Goal: Answer question/provide support: Share knowledge or assist other users

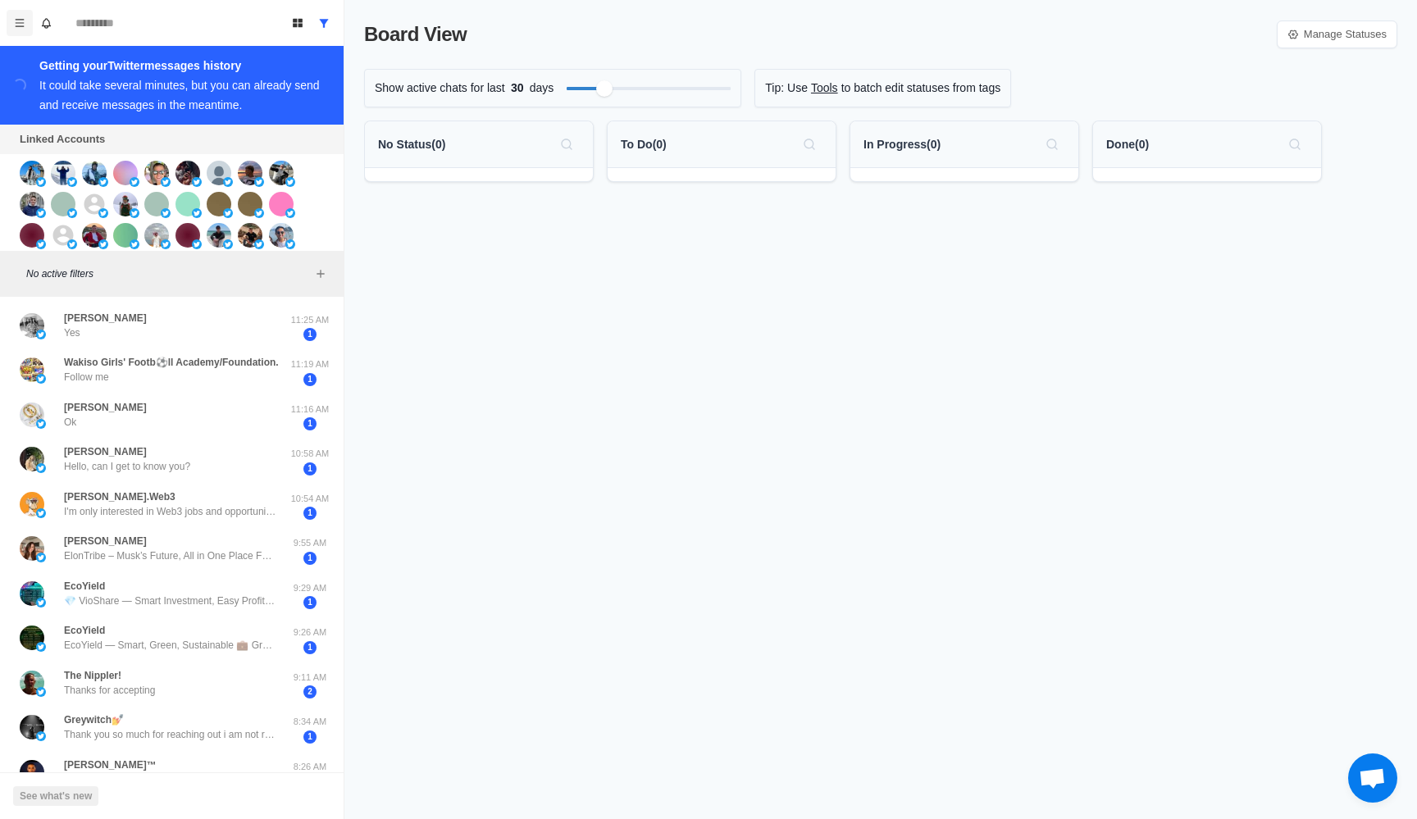
click at [16, 10] on button "Menu" at bounding box center [20, 23] width 26 height 26
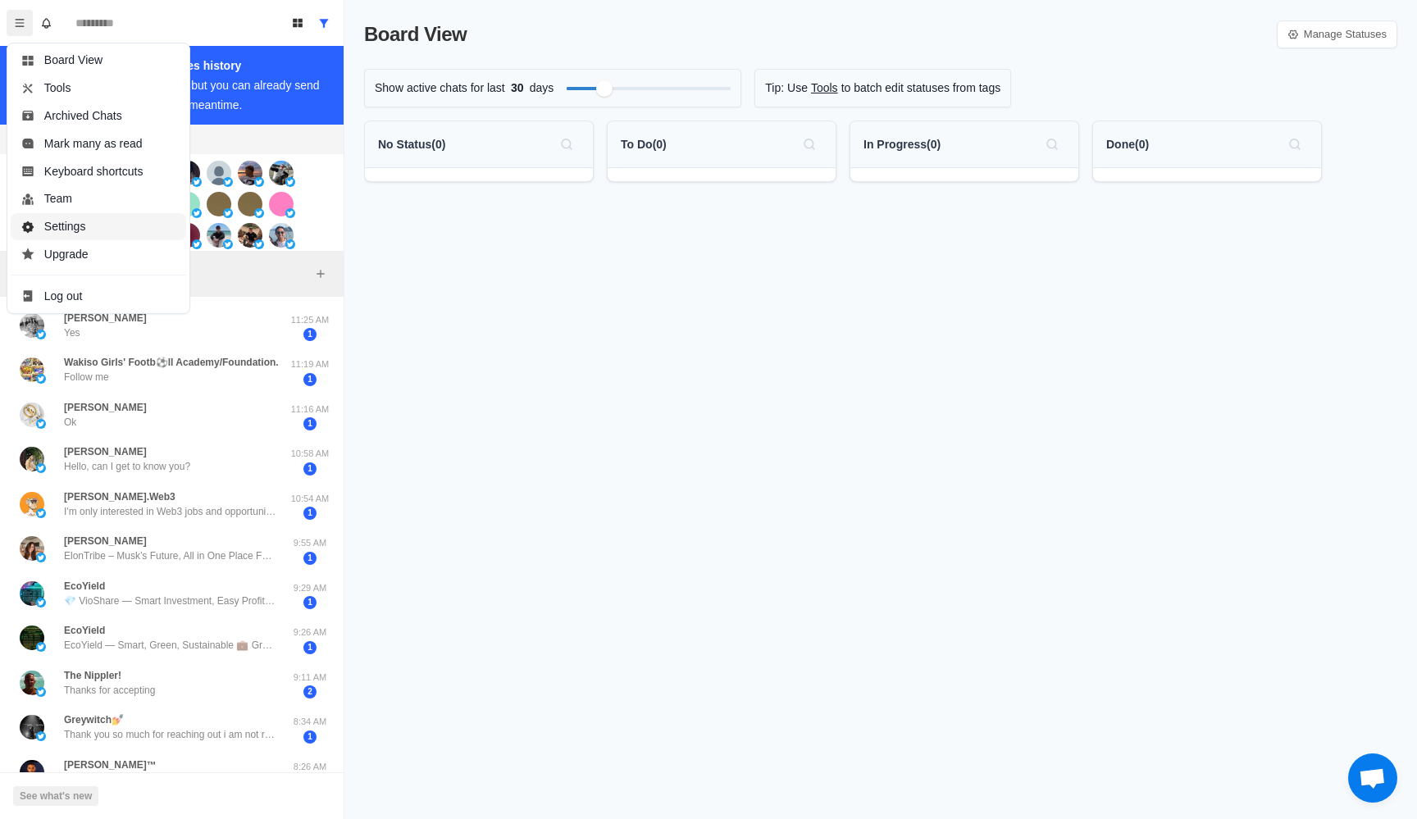
click at [117, 225] on button "Settings" at bounding box center [98, 227] width 175 height 28
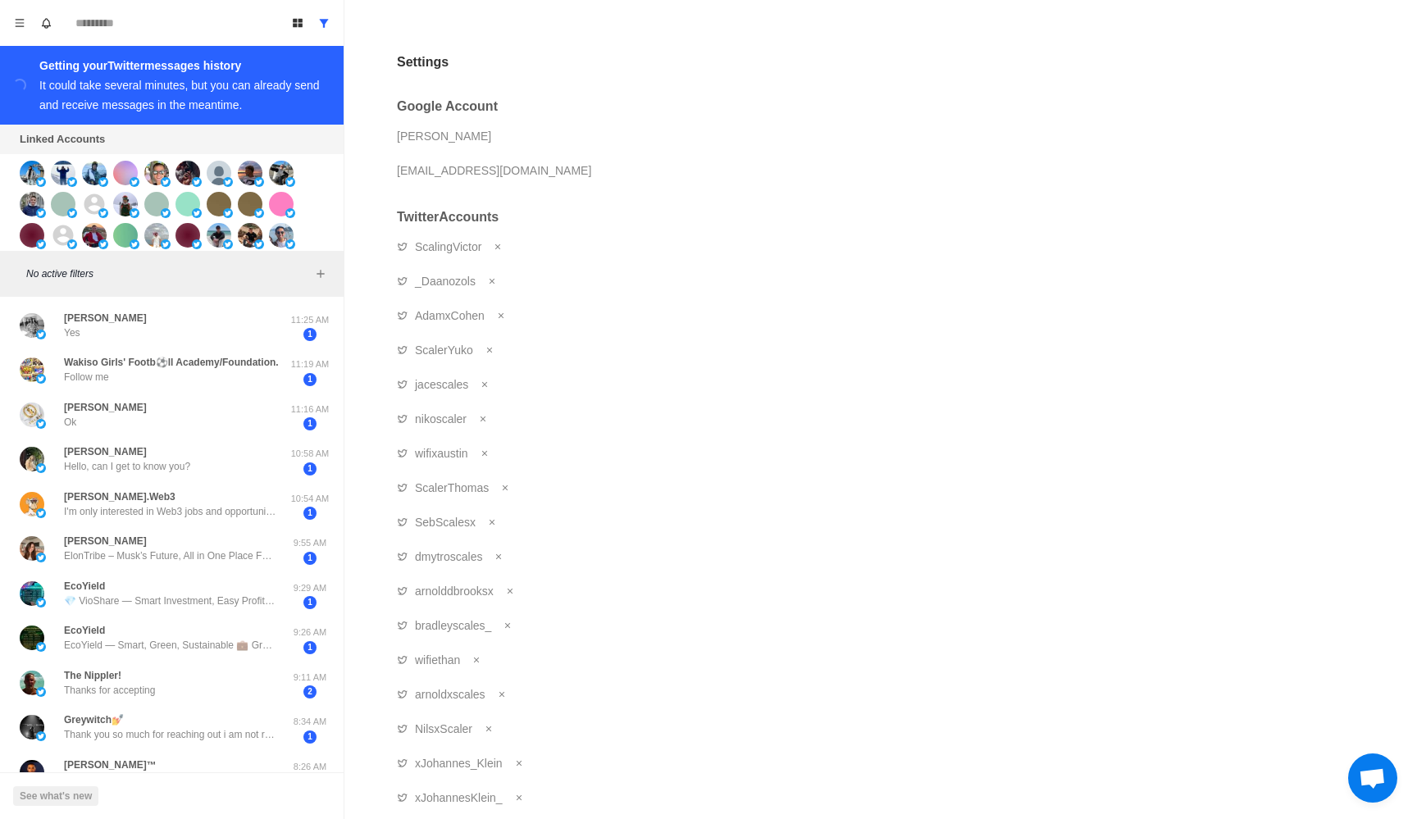
scroll to position [491, 0]
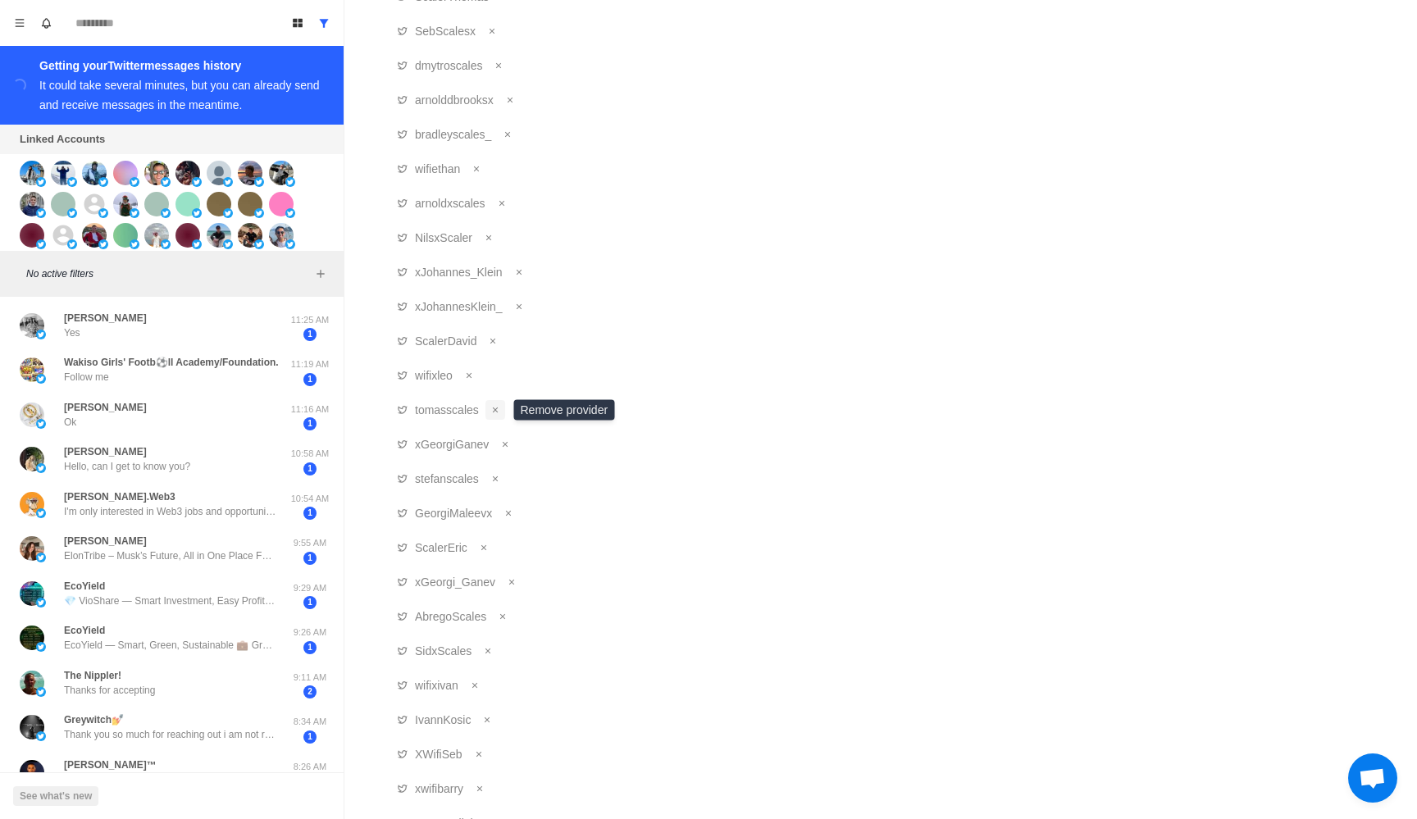
click at [492, 408] on icon "Remove account" at bounding box center [495, 410] width 10 height 10
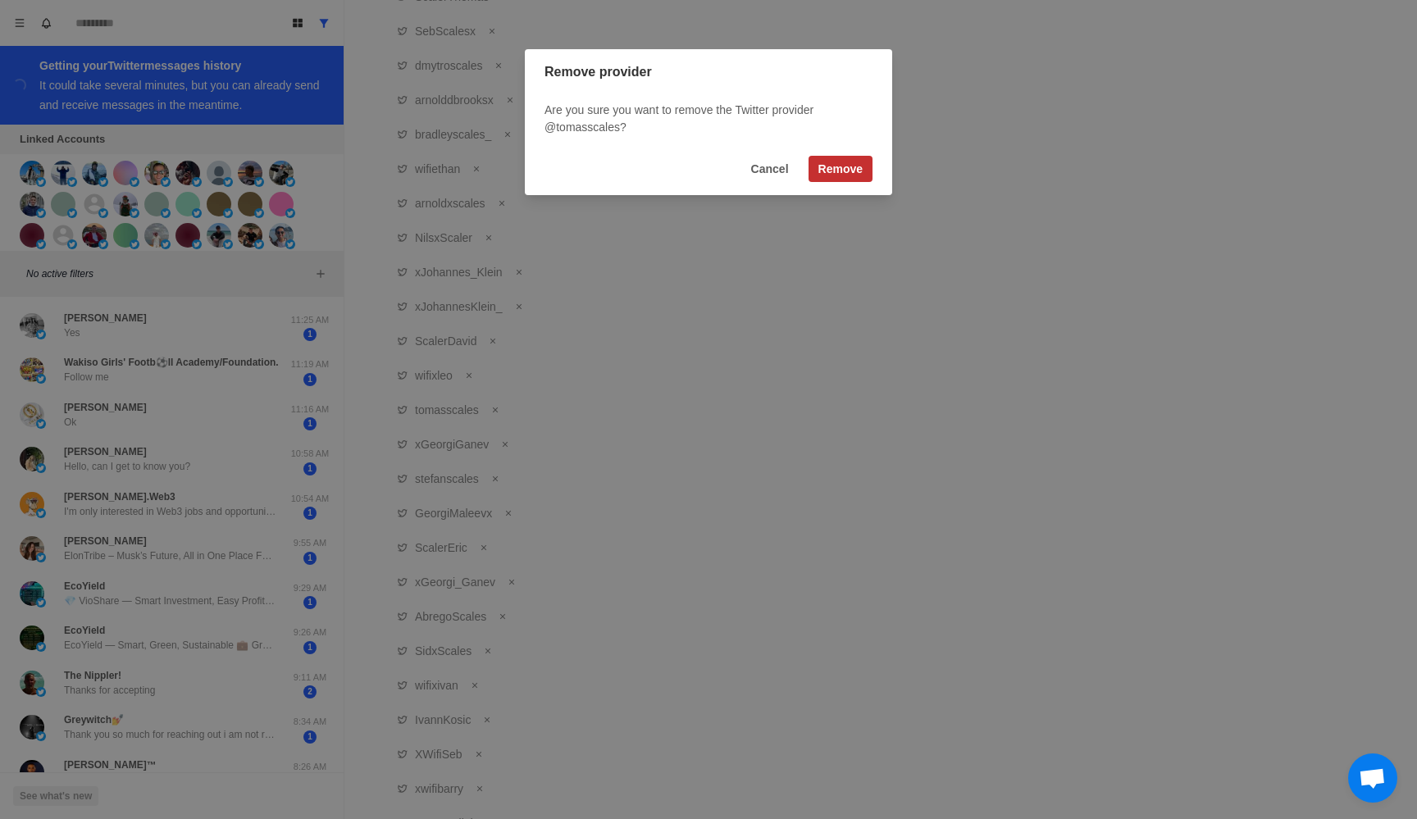
click at [829, 171] on button "Remove" at bounding box center [840, 169] width 64 height 26
click at [766, 166] on button "Cancel" at bounding box center [769, 169] width 57 height 26
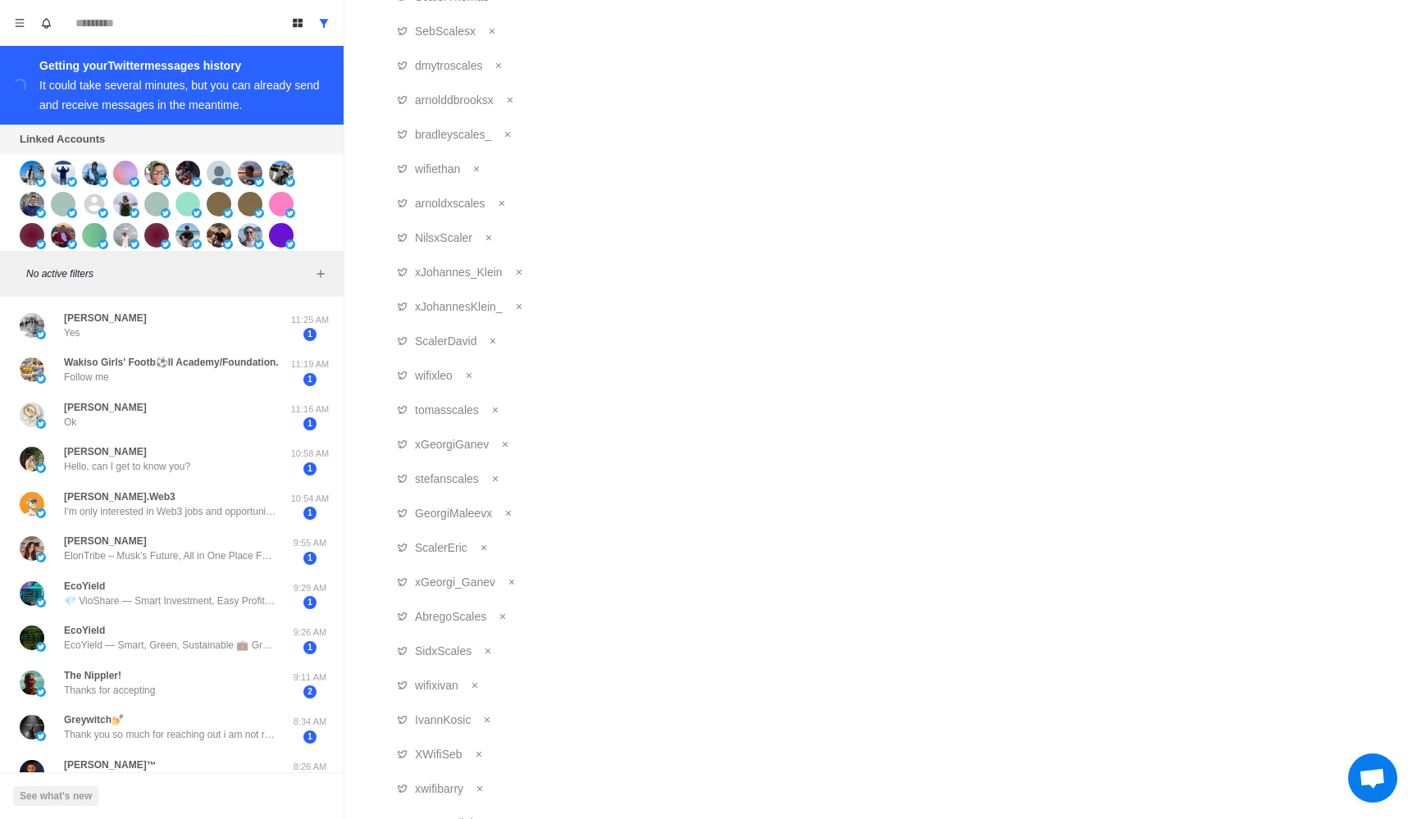
scroll to position [2901, 0]
click at [521, 405] on icon "Remove account" at bounding box center [526, 410] width 10 height 10
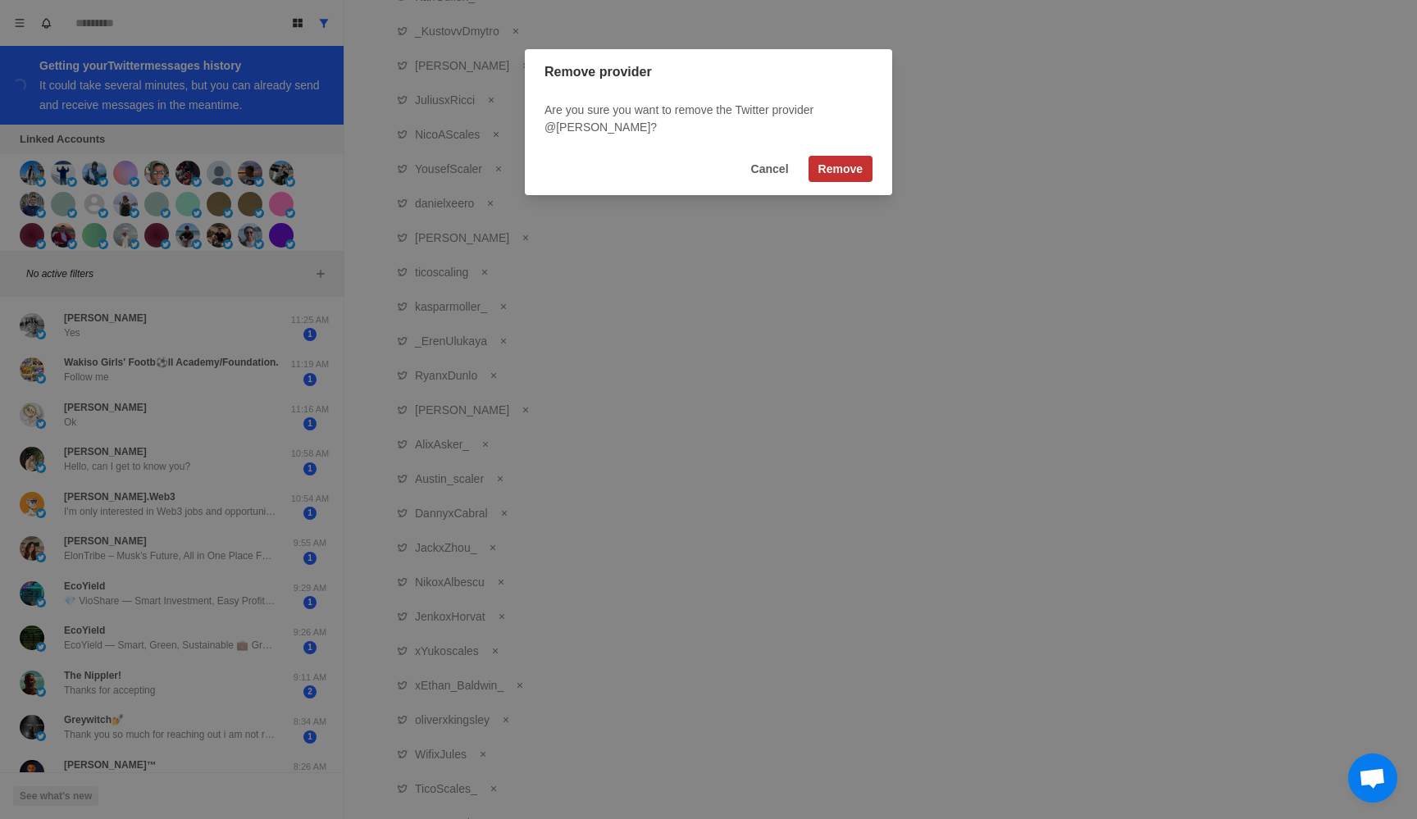
click at [847, 176] on button "Remove" at bounding box center [840, 169] width 64 height 26
click at [767, 171] on button "Cancel" at bounding box center [769, 169] width 57 height 26
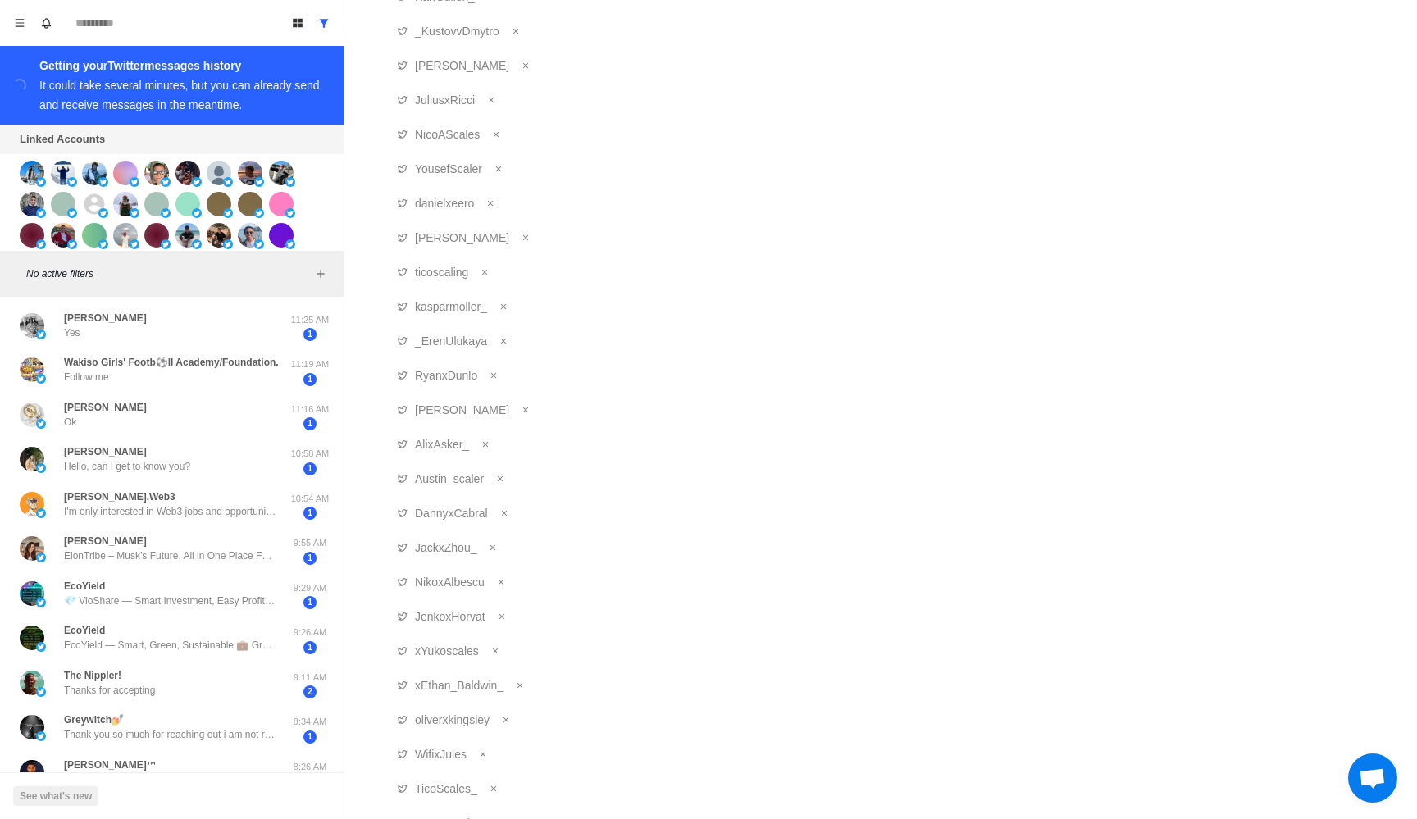
scroll to position [3590, 0]
click at [498, 407] on icon "Remove account" at bounding box center [499, 410] width 10 height 10
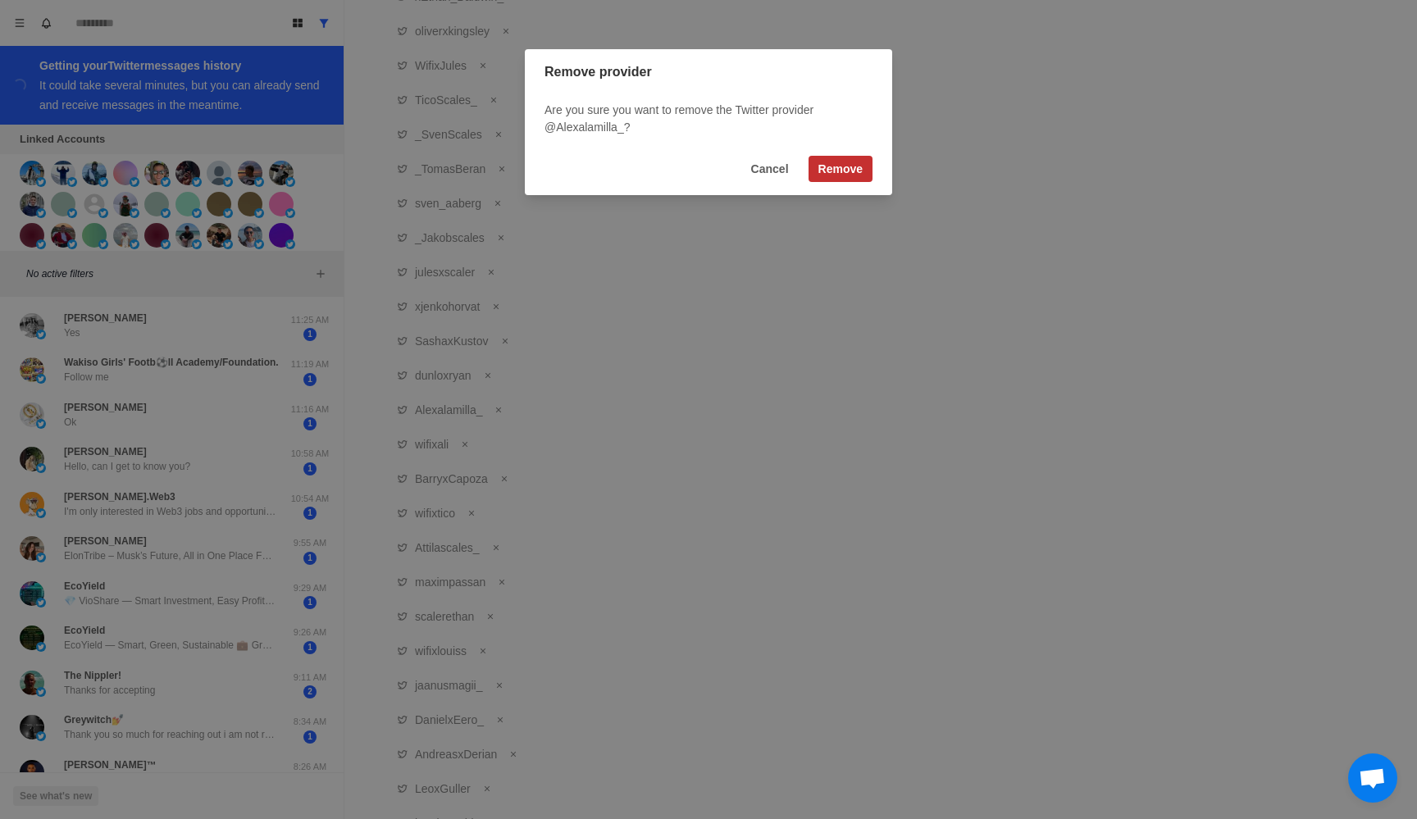
click at [836, 175] on button "Remove" at bounding box center [840, 169] width 64 height 26
click at [781, 172] on button "Cancel" at bounding box center [769, 169] width 57 height 26
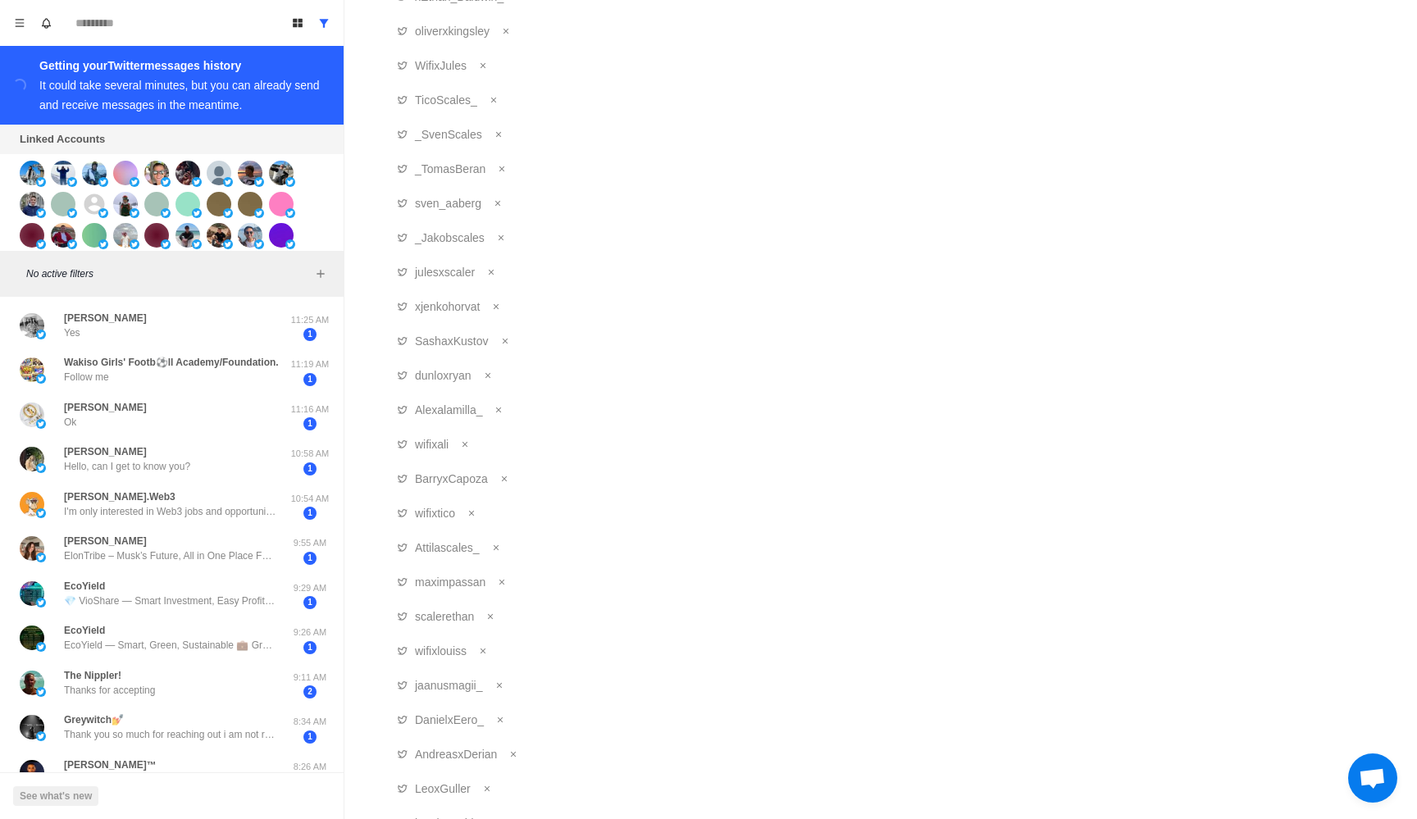
scroll to position [4072, 0]
click at [504, 411] on icon "Remove account" at bounding box center [505, 410] width 10 height 10
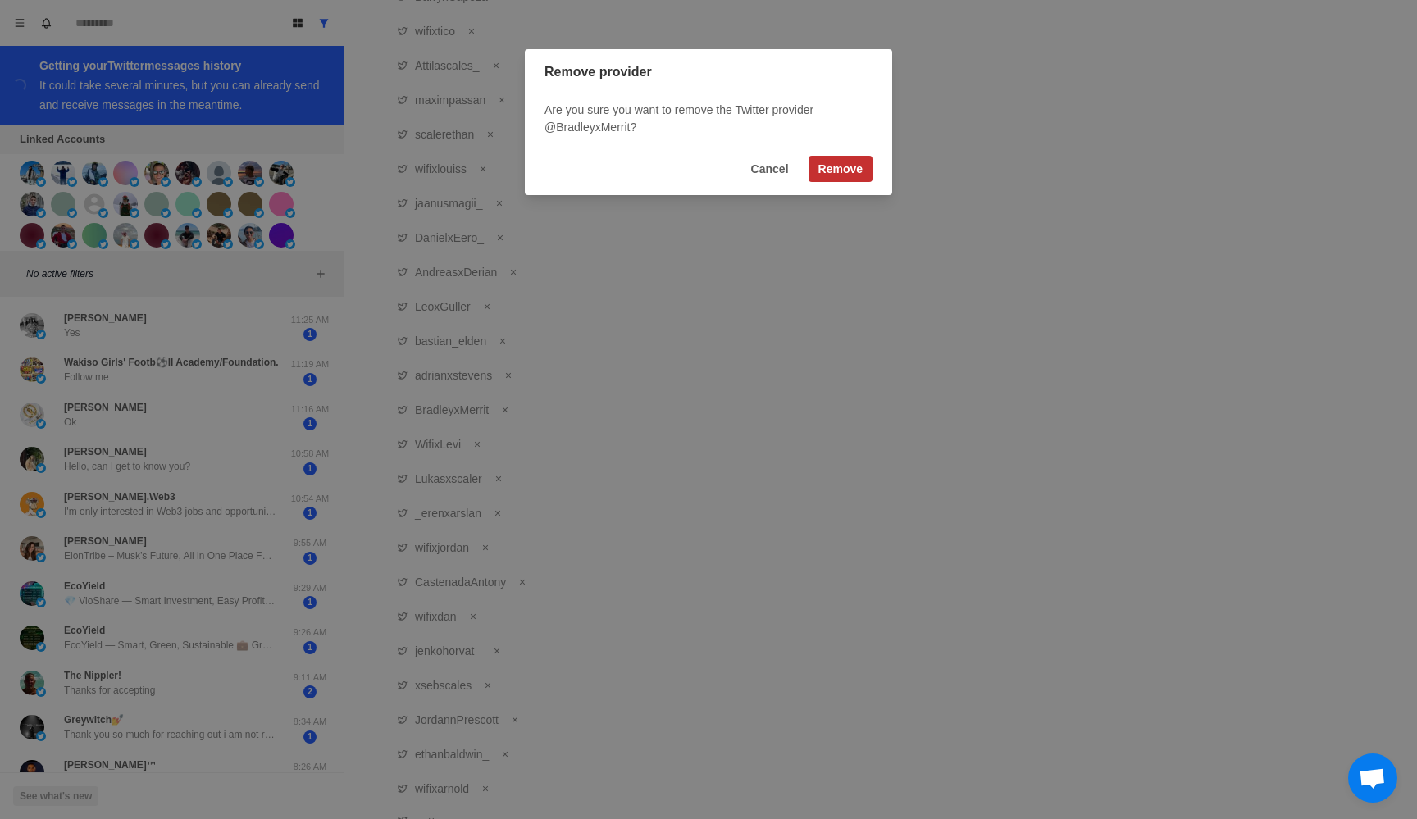
click at [830, 178] on button "Remove" at bounding box center [840, 169] width 64 height 26
click at [770, 173] on button "Cancel" at bounding box center [769, 169] width 57 height 26
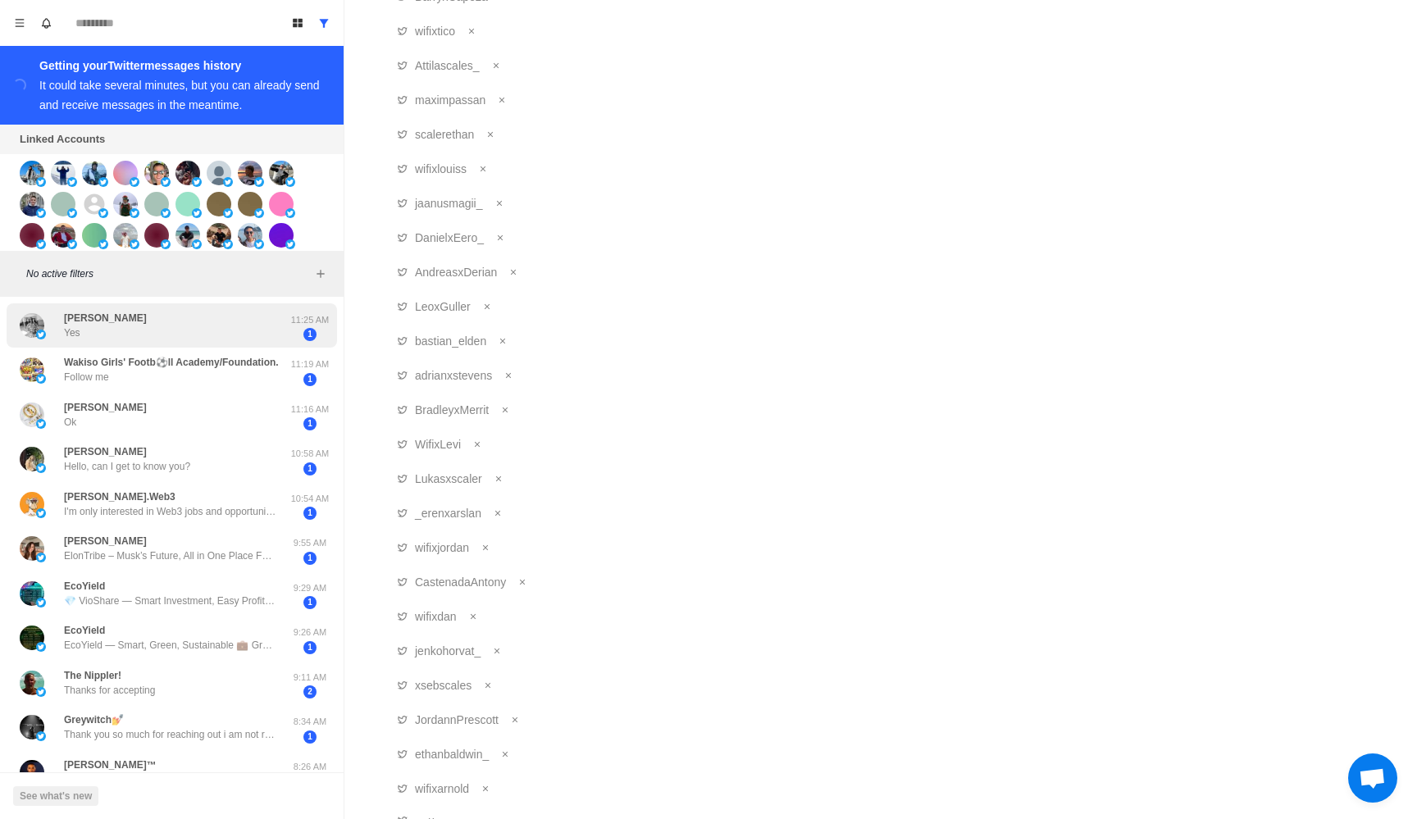
click at [221, 329] on div "[PERSON_NAME] Yes" at bounding box center [155, 326] width 270 height 32
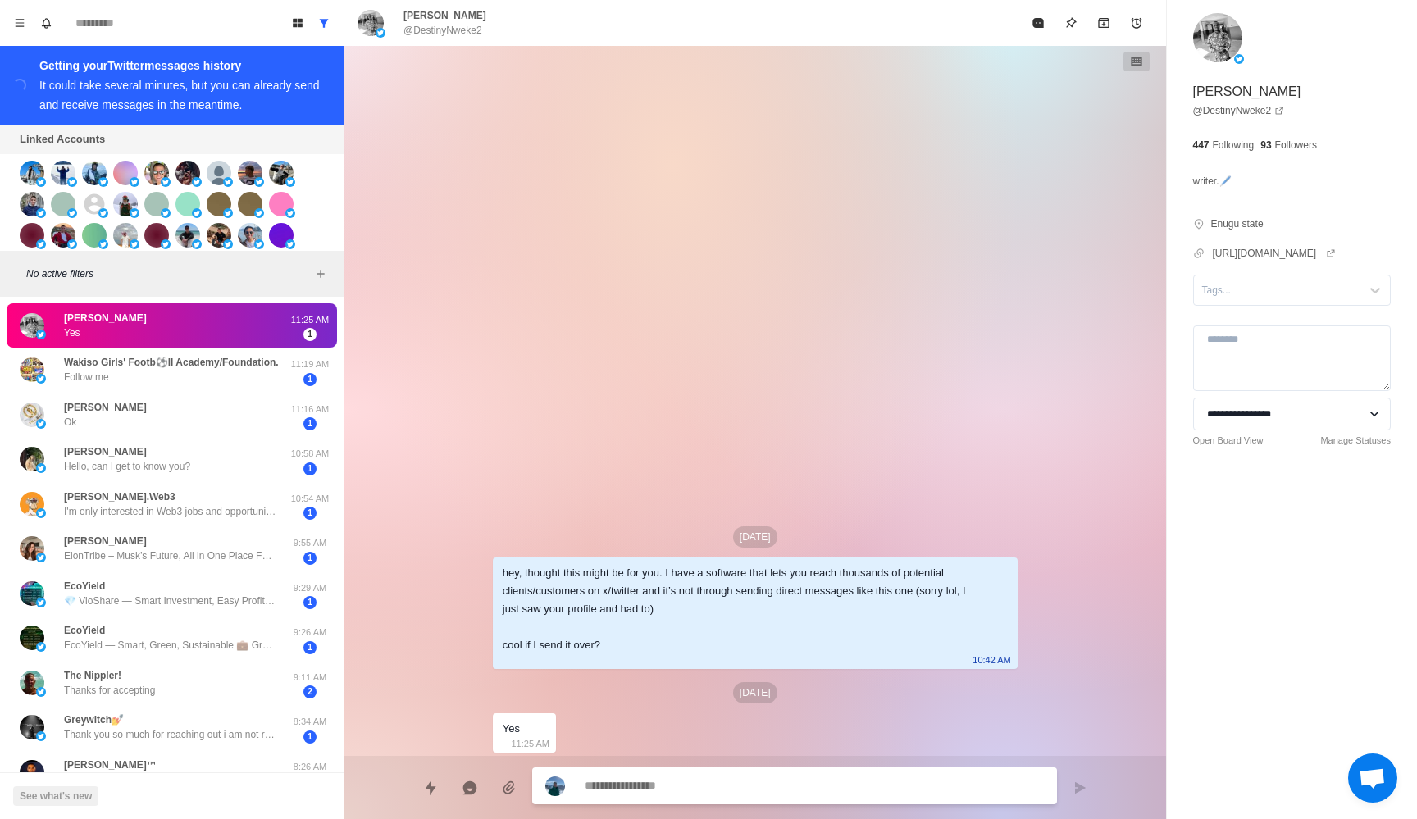
click at [148, 336] on div "[PERSON_NAME] Yes" at bounding box center [155, 326] width 270 height 32
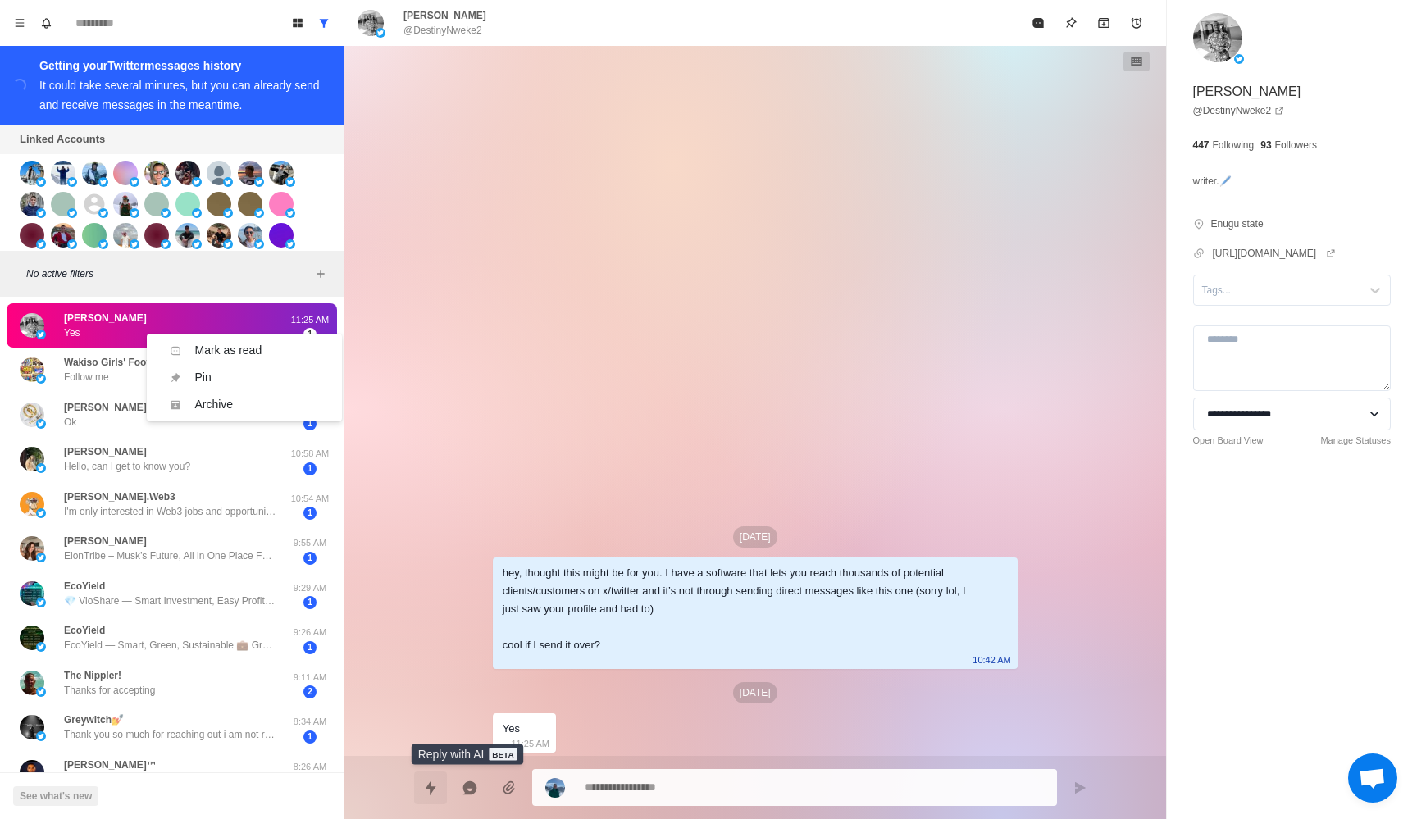
click at [444, 784] on button "Quick replies" at bounding box center [430, 787] width 33 height 33
type textarea "*"
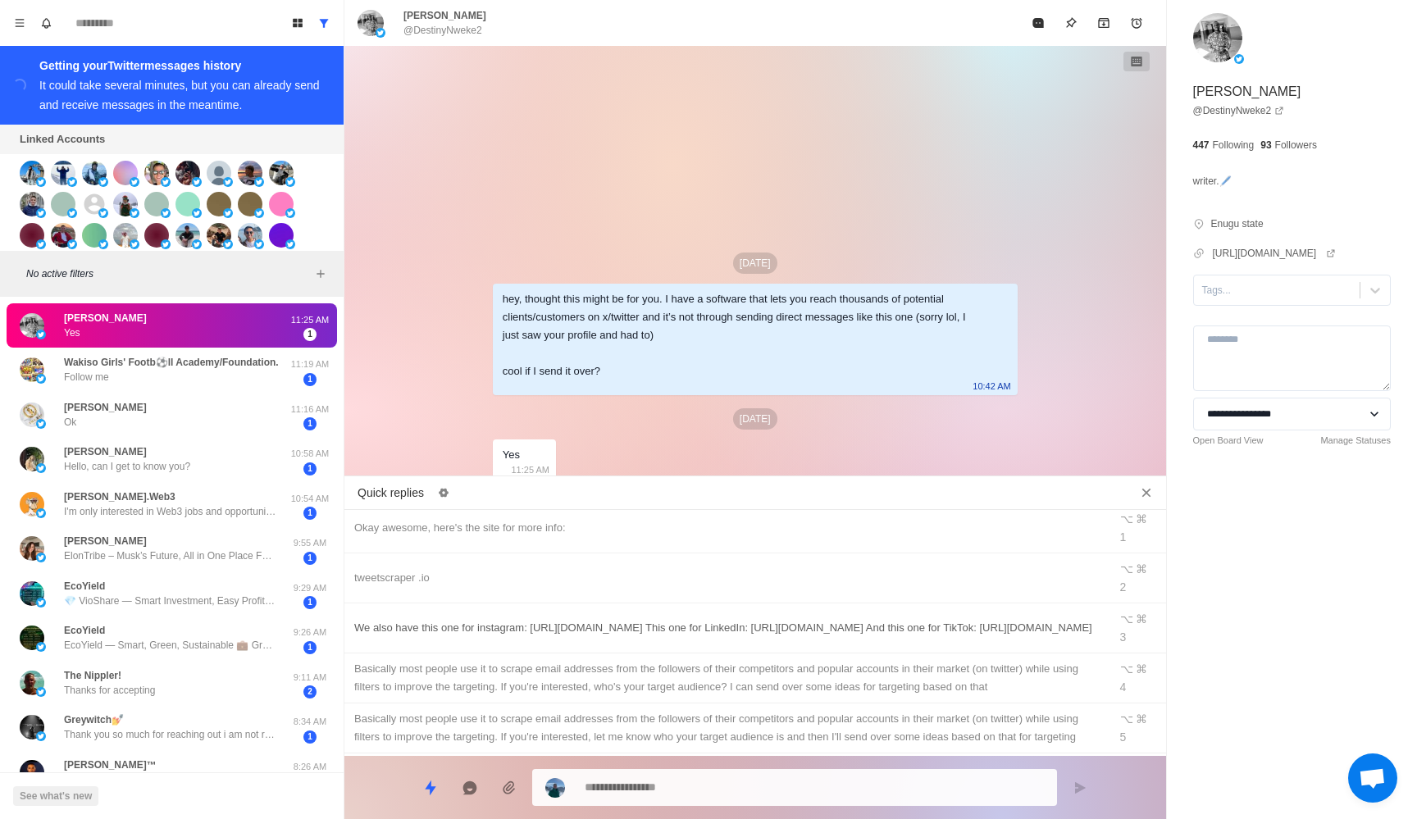
scroll to position [0, 0]
click at [505, 534] on div "Okay awesome, here's the site for more info:" at bounding box center [726, 535] width 744 height 18
type textarea "**********"
click at [648, 798] on textarea "**********" at bounding box center [814, 788] width 459 height 24
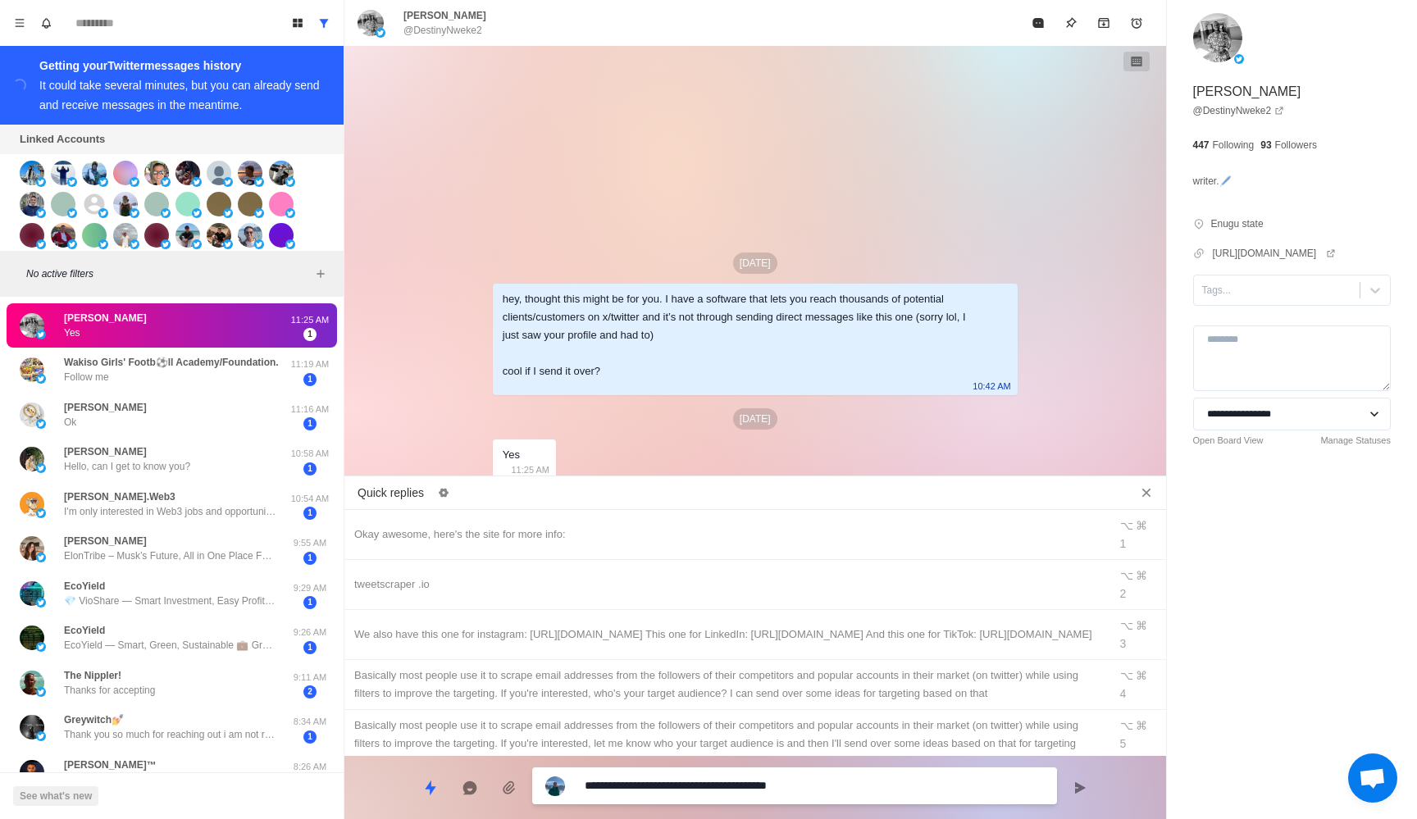
type textarea "*"
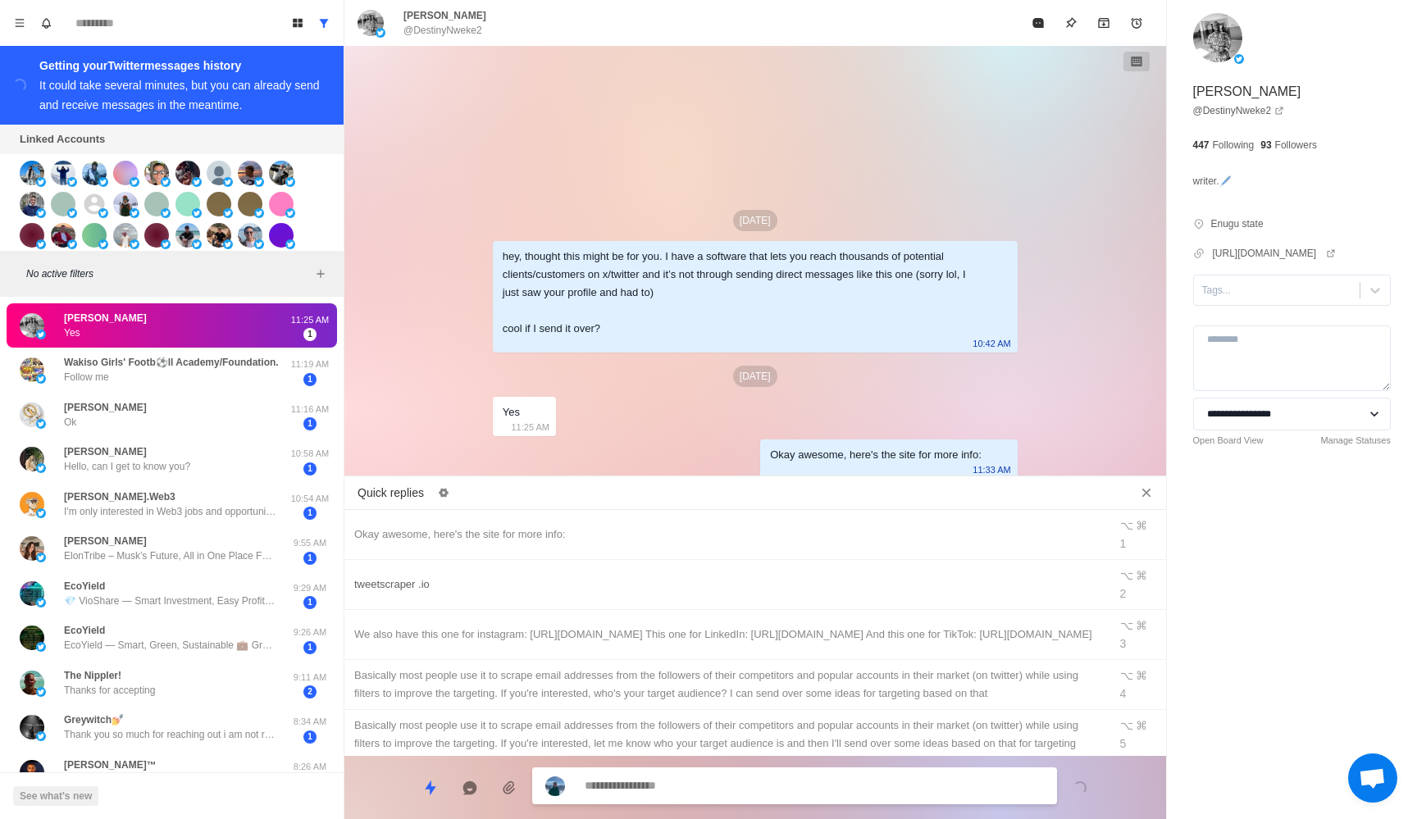
type textarea "*"
click at [499, 576] on div "tweetscraper .io" at bounding box center [726, 585] width 744 height 18
type textarea "**********"
click at [693, 792] on textarea "**********" at bounding box center [814, 788] width 459 height 24
type textarea "*"
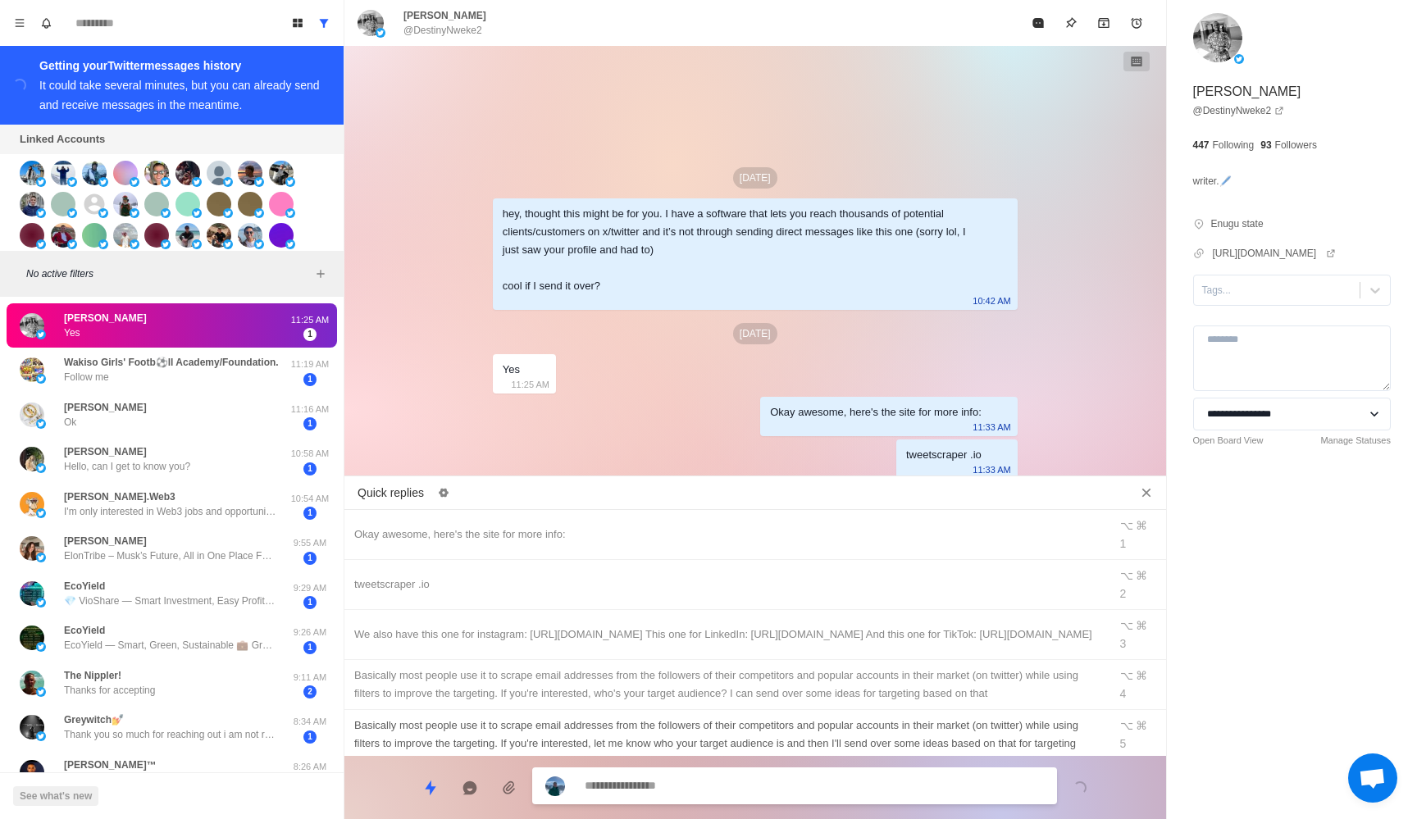
type textarea "*"
click at [665, 626] on div "We also have this one for instagram: [URL][DOMAIN_NAME] This one for LinkedIn: …" at bounding box center [726, 635] width 744 height 18
type textarea "**********"
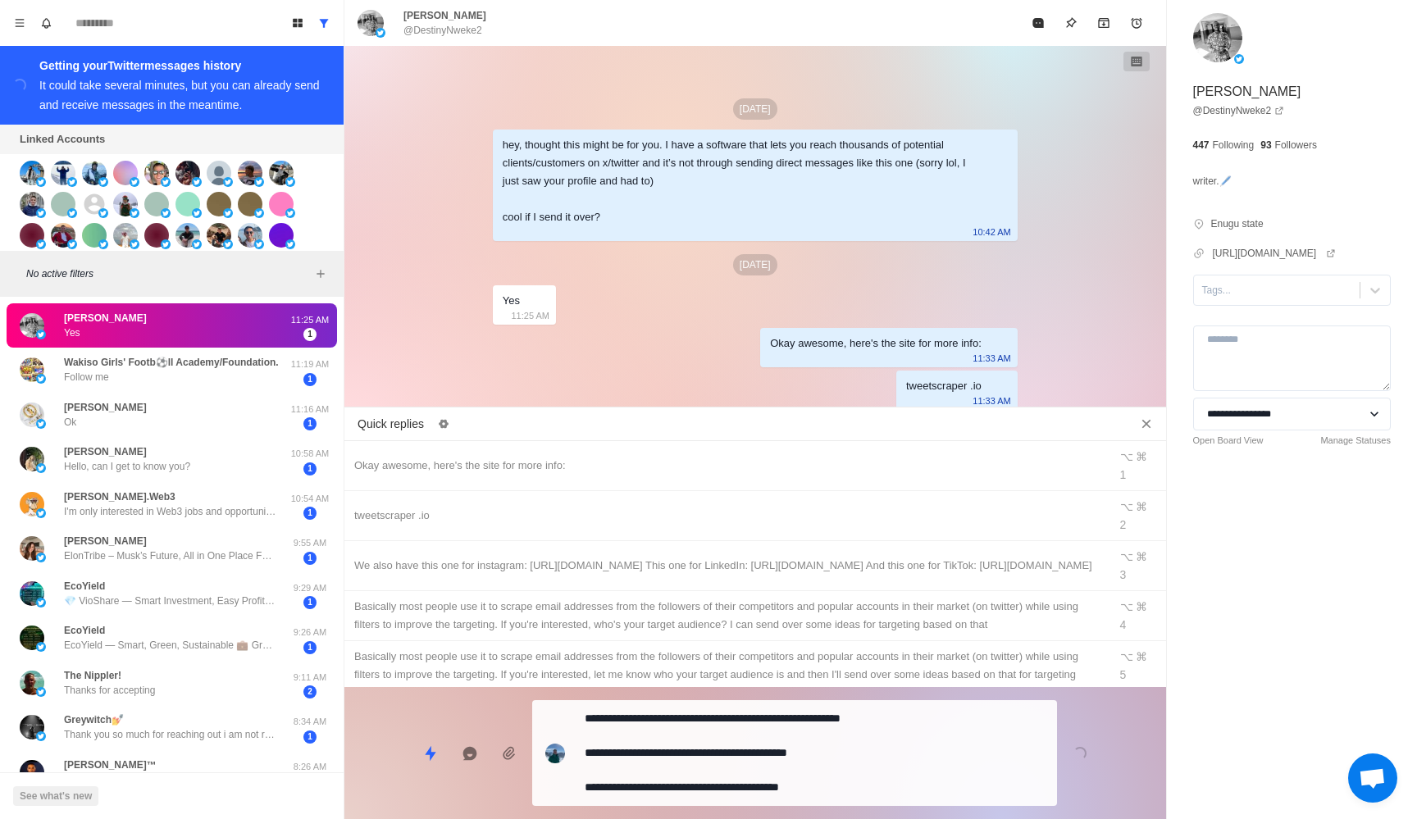
click at [692, 797] on textarea "**********" at bounding box center [814, 753] width 459 height 93
type textarea "*"
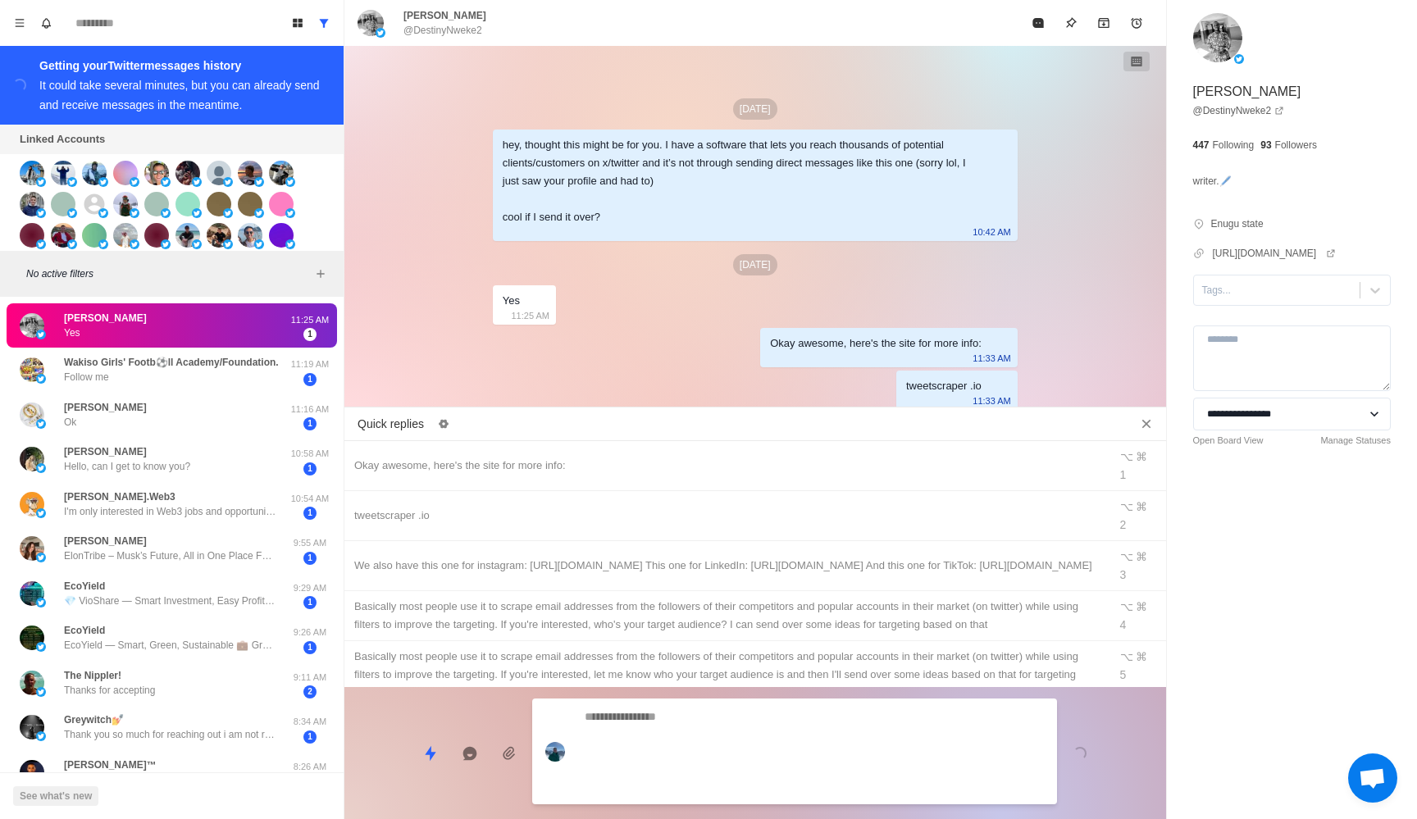
scroll to position [16, 0]
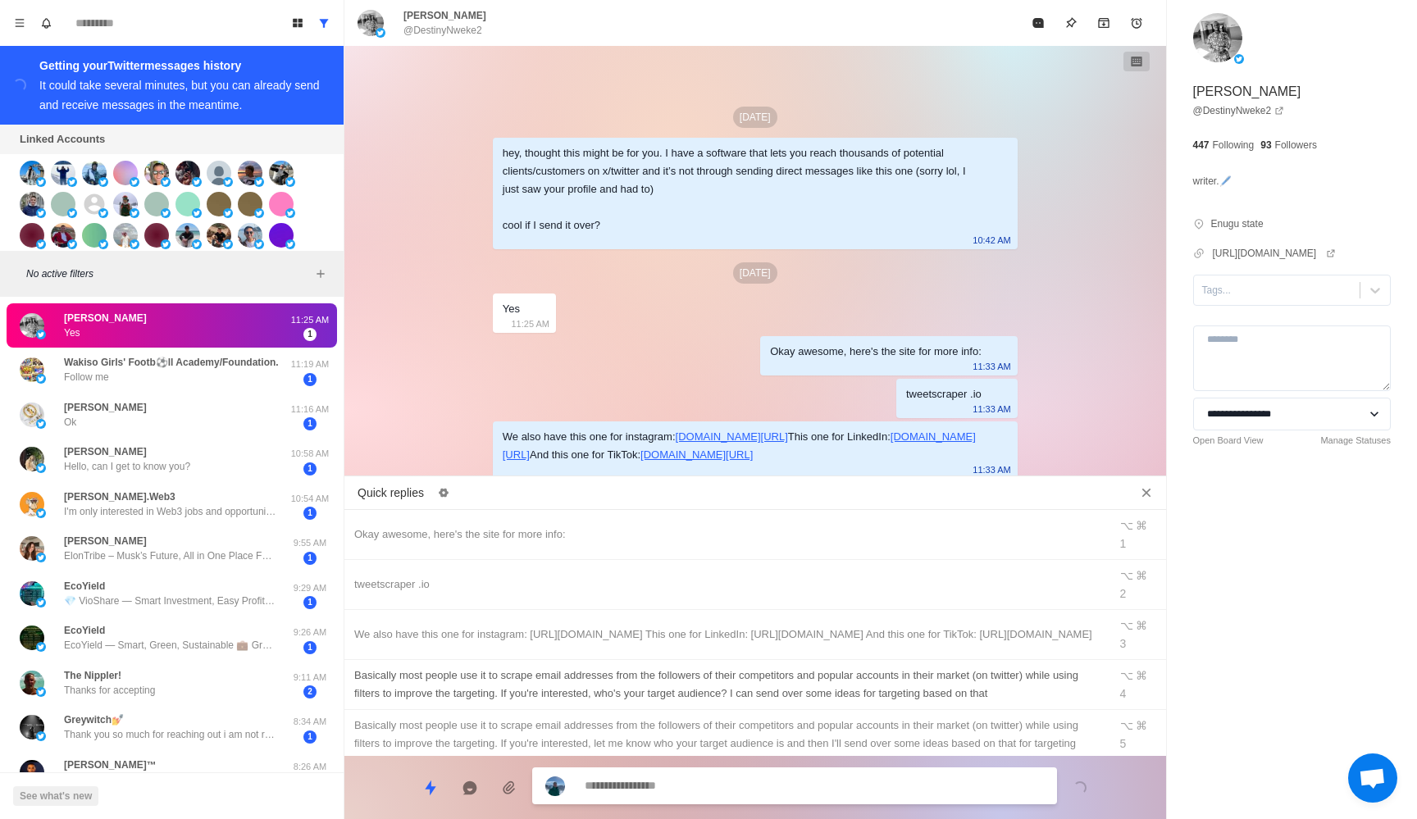
type textarea "*"
click at [640, 667] on div "​​Basically most people use it to scrape email addresses from the followers of …" at bounding box center [726, 685] width 744 height 36
type textarea "**********"
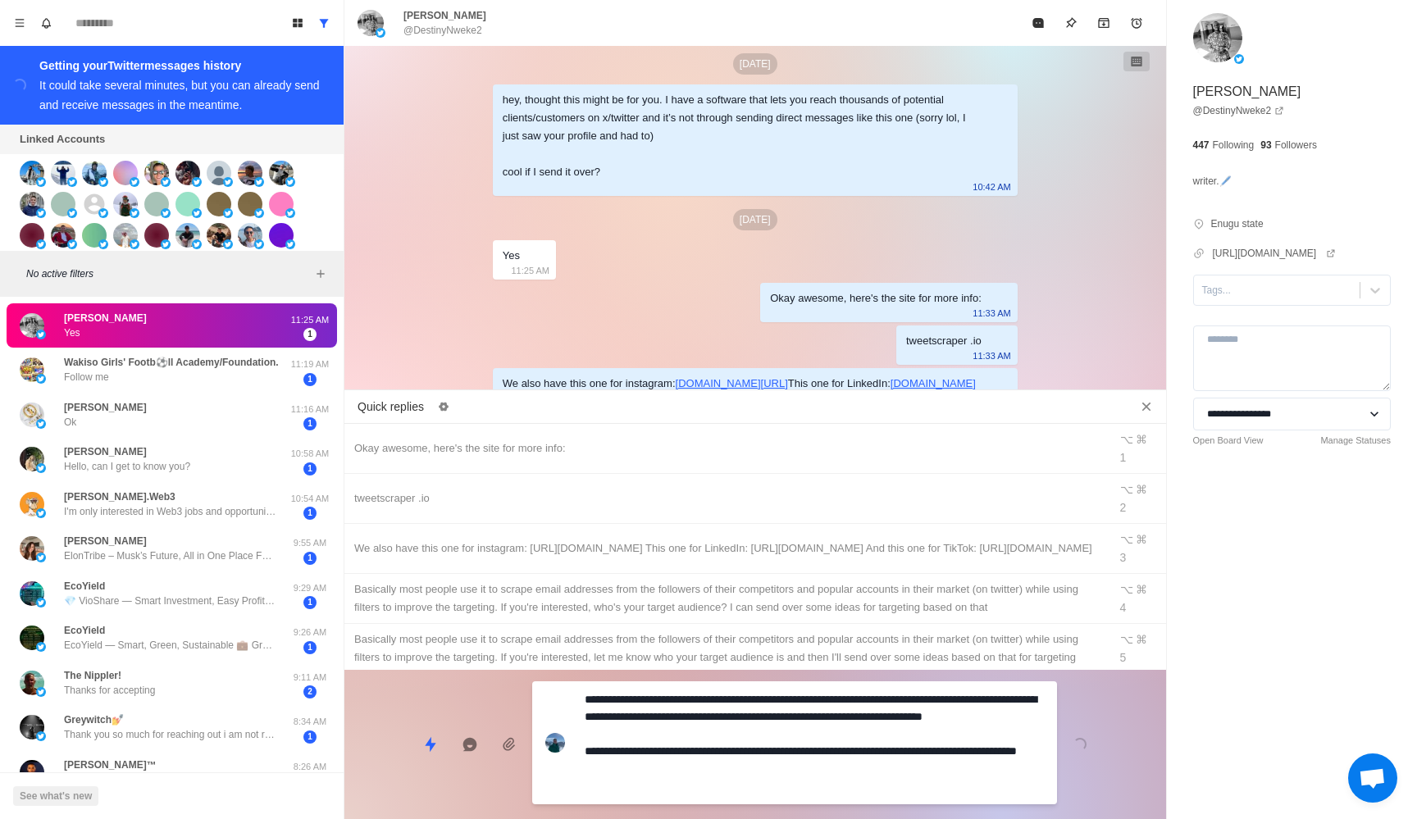
click at [685, 753] on textarea "**********" at bounding box center [814, 743] width 459 height 110
type textarea "*"
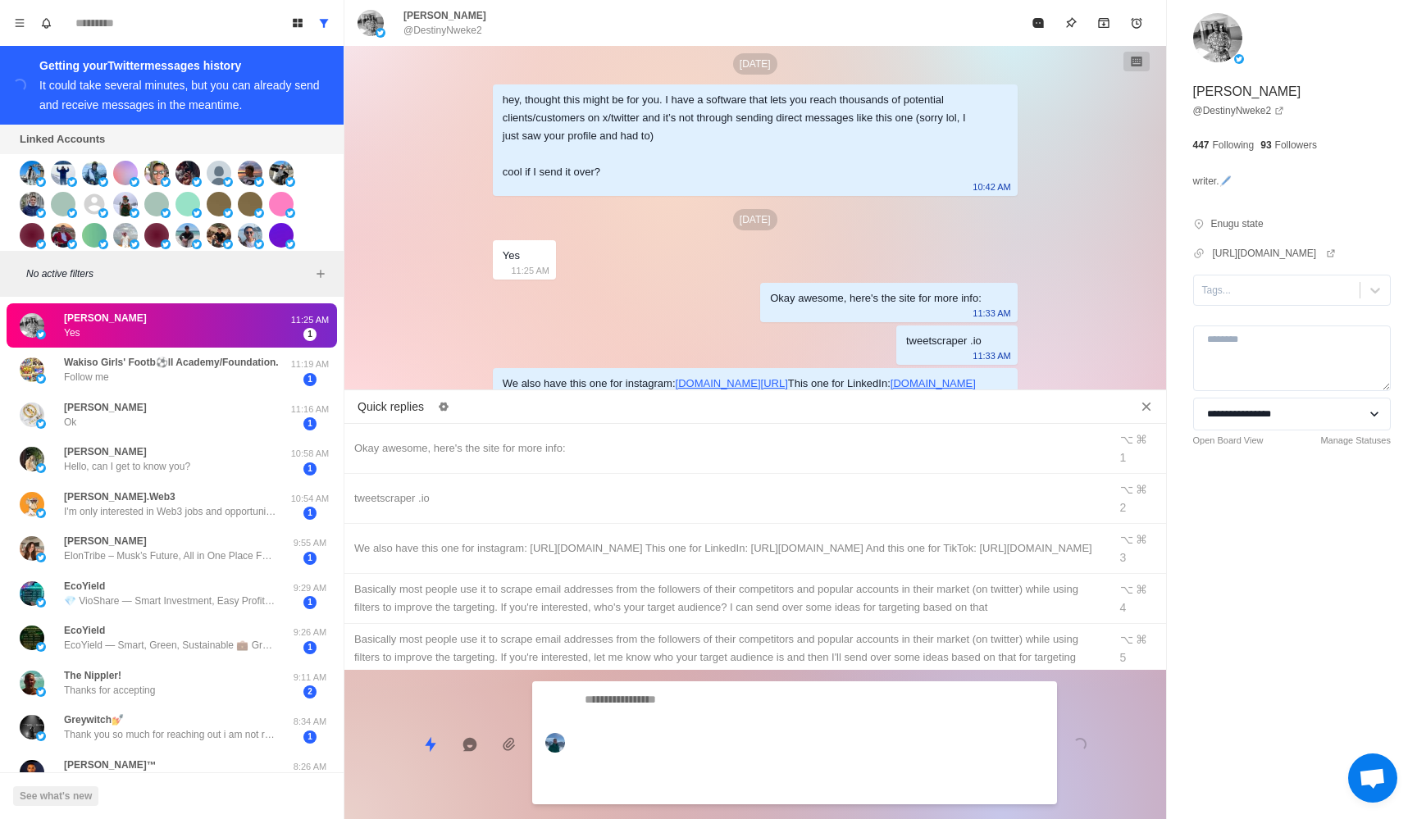
scroll to position [130, 0]
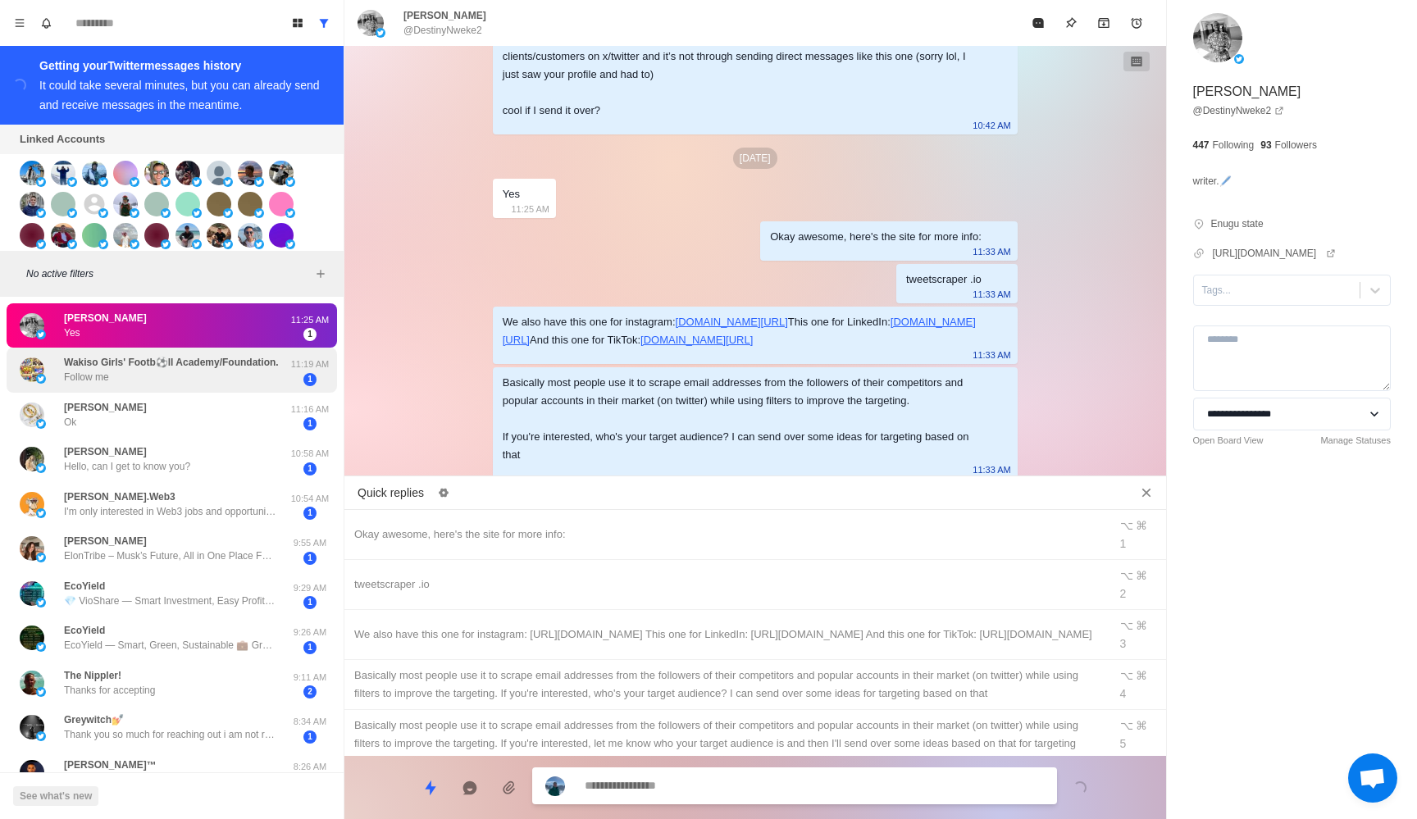
click at [250, 362] on p "Wakiso Girls' Footb⚽ll Academy/Foundation." at bounding box center [171, 362] width 215 height 15
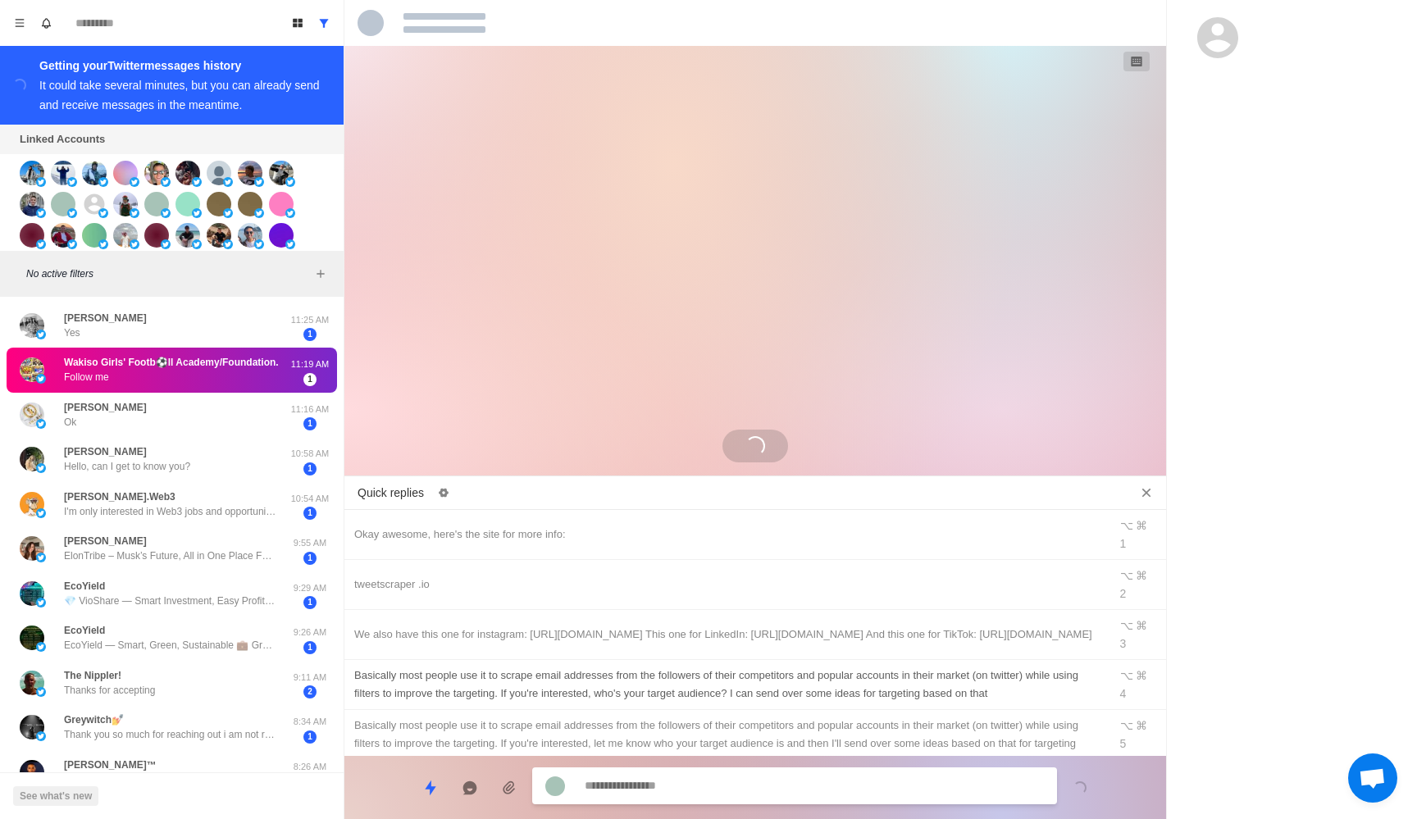
scroll to position [296, 0]
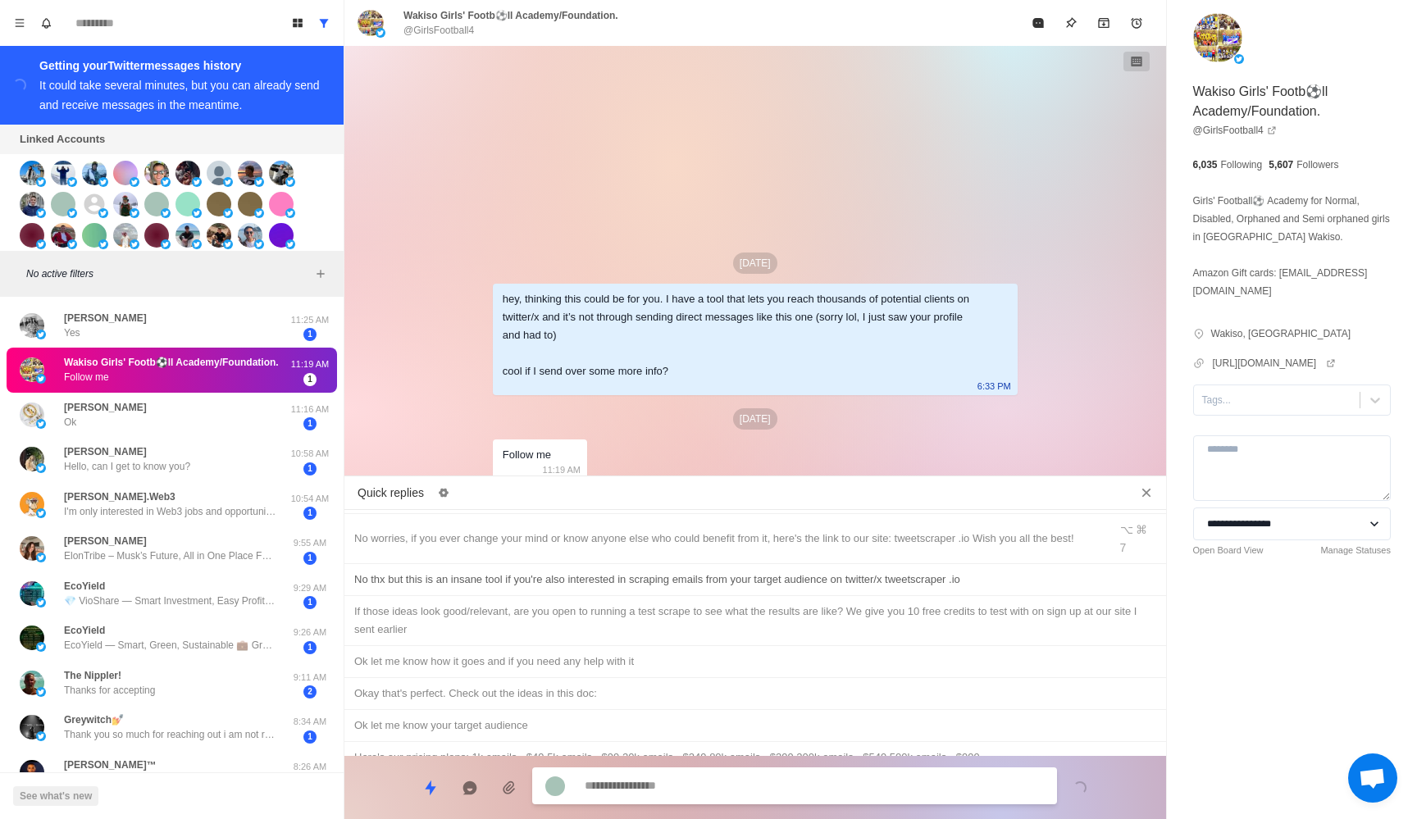
type textarea "*"
click at [503, 571] on div "No thx but this is an insane tool if you're also interested in scraping emails …" at bounding box center [755, 580] width 802 height 18
type textarea "**********"
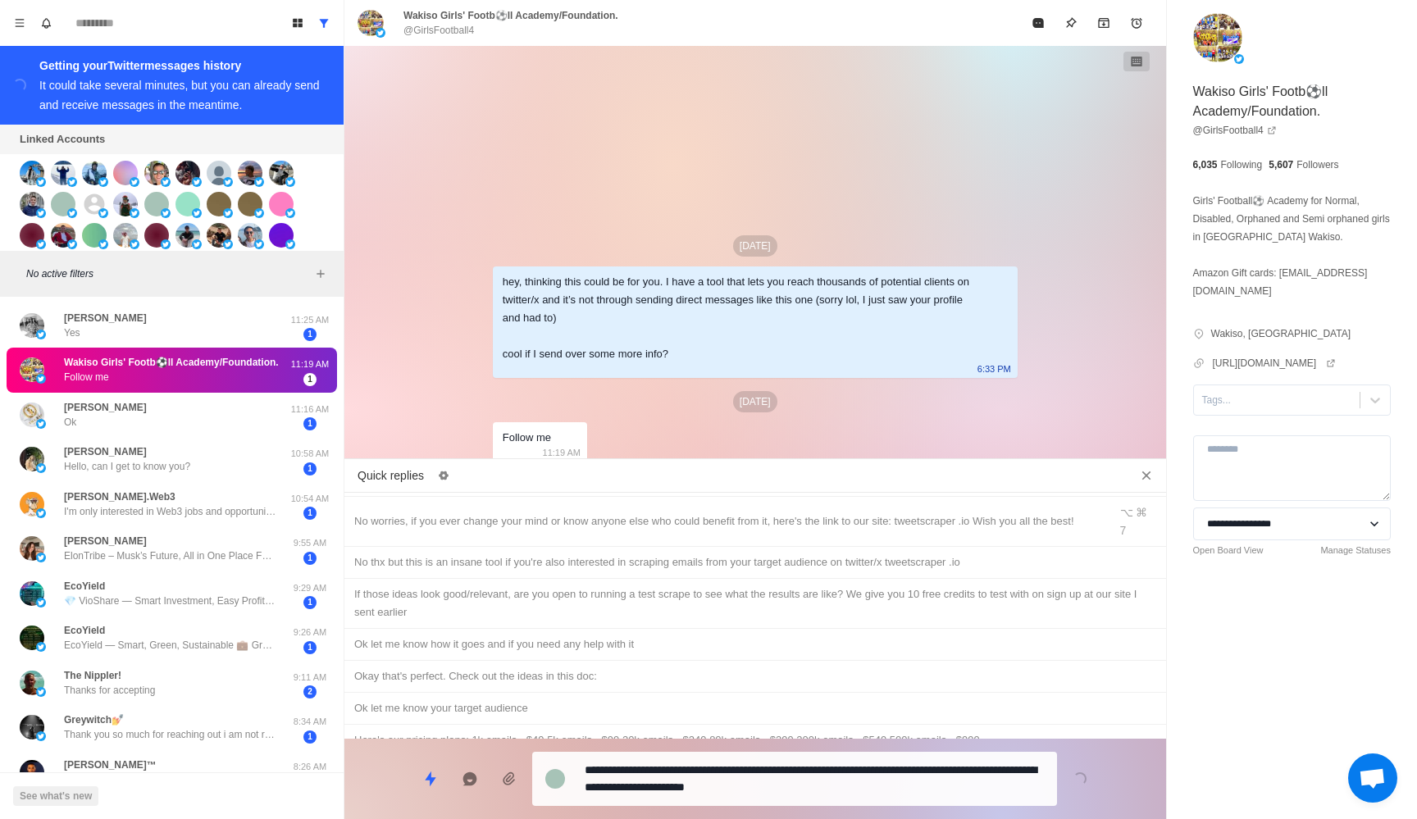
click at [678, 774] on textarea "**********" at bounding box center [814, 778] width 459 height 41
type textarea "*"
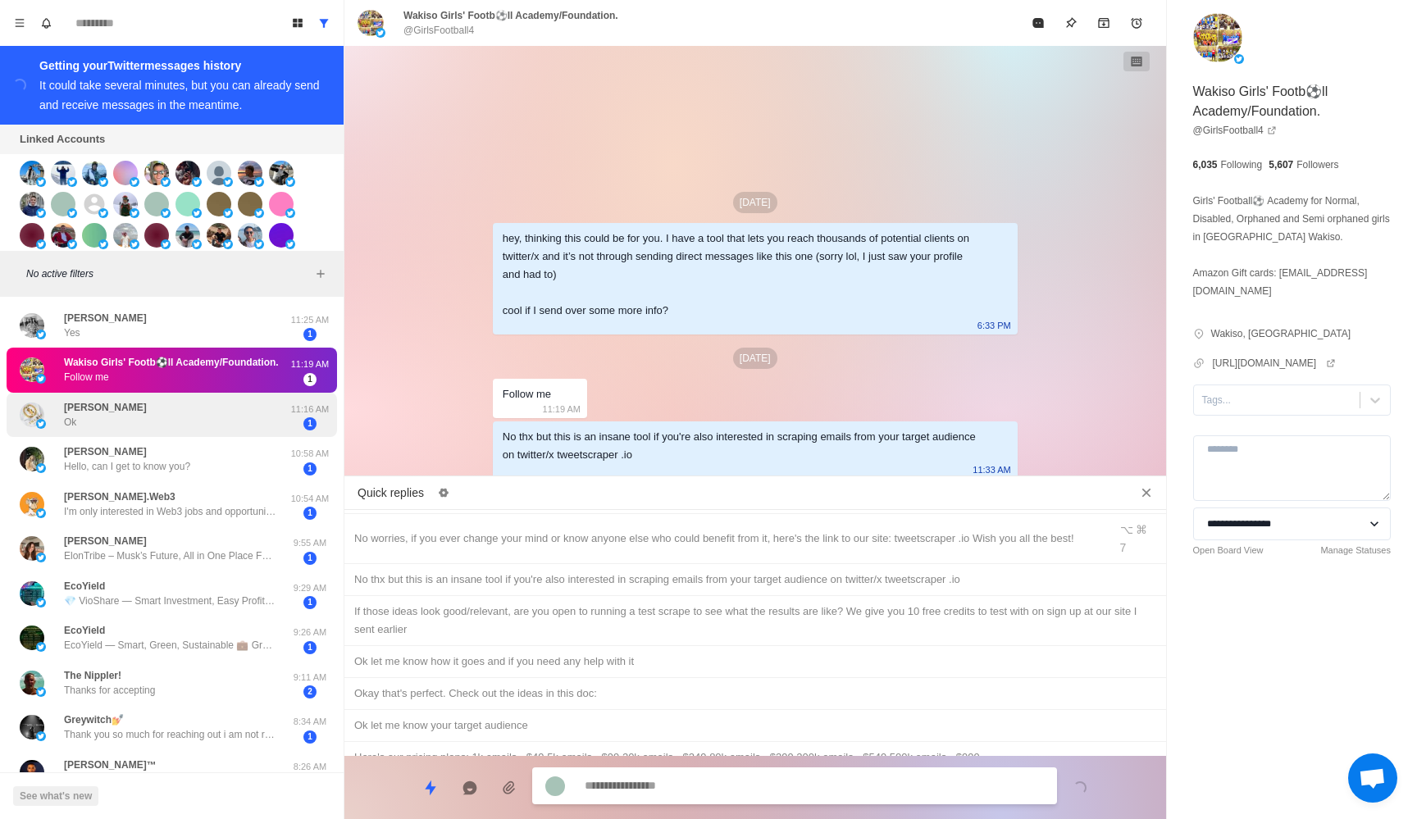
click at [194, 414] on div "[PERSON_NAME]" at bounding box center [155, 415] width 270 height 32
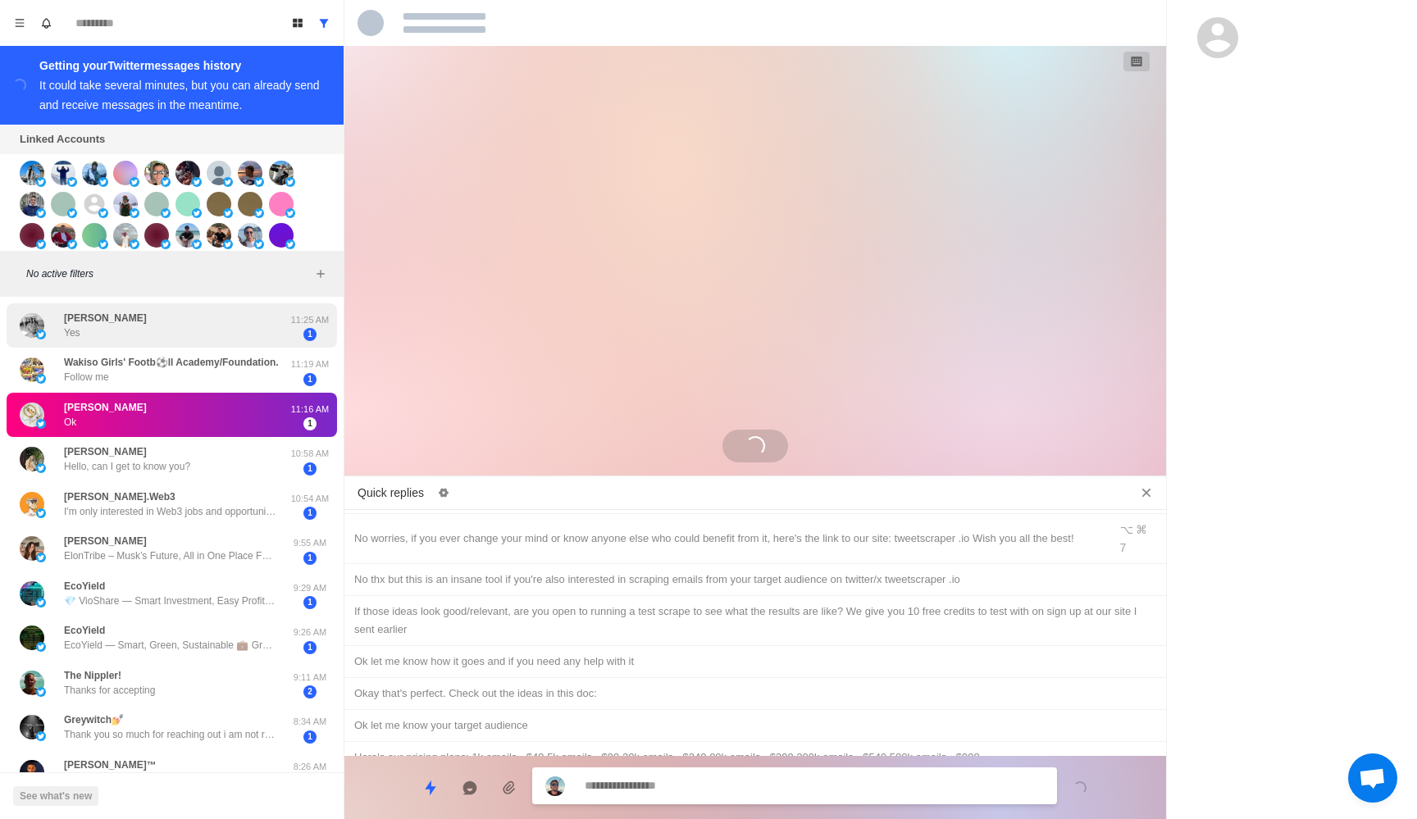
click at [182, 325] on div "[PERSON_NAME] Yes" at bounding box center [155, 326] width 270 height 32
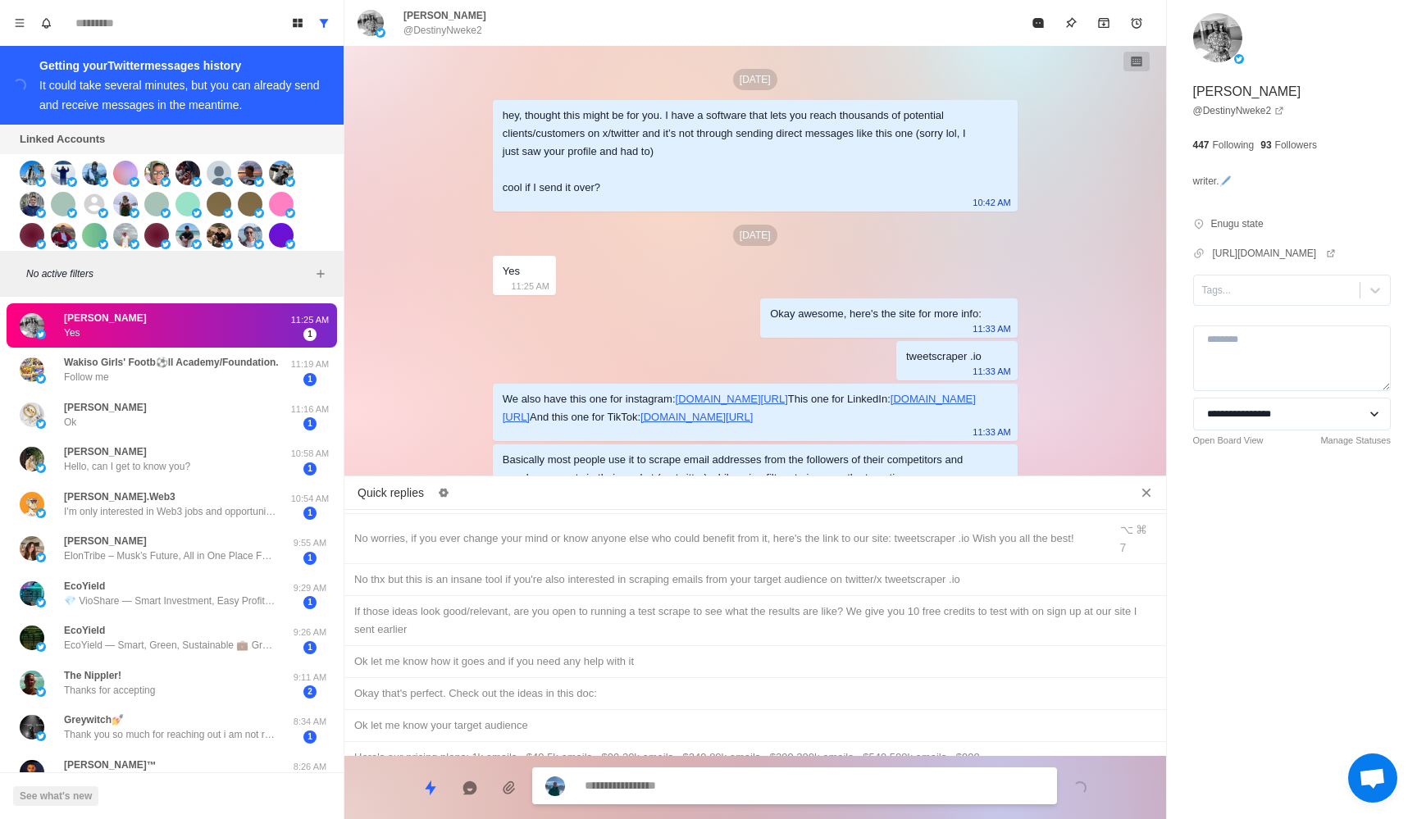
scroll to position [130, 0]
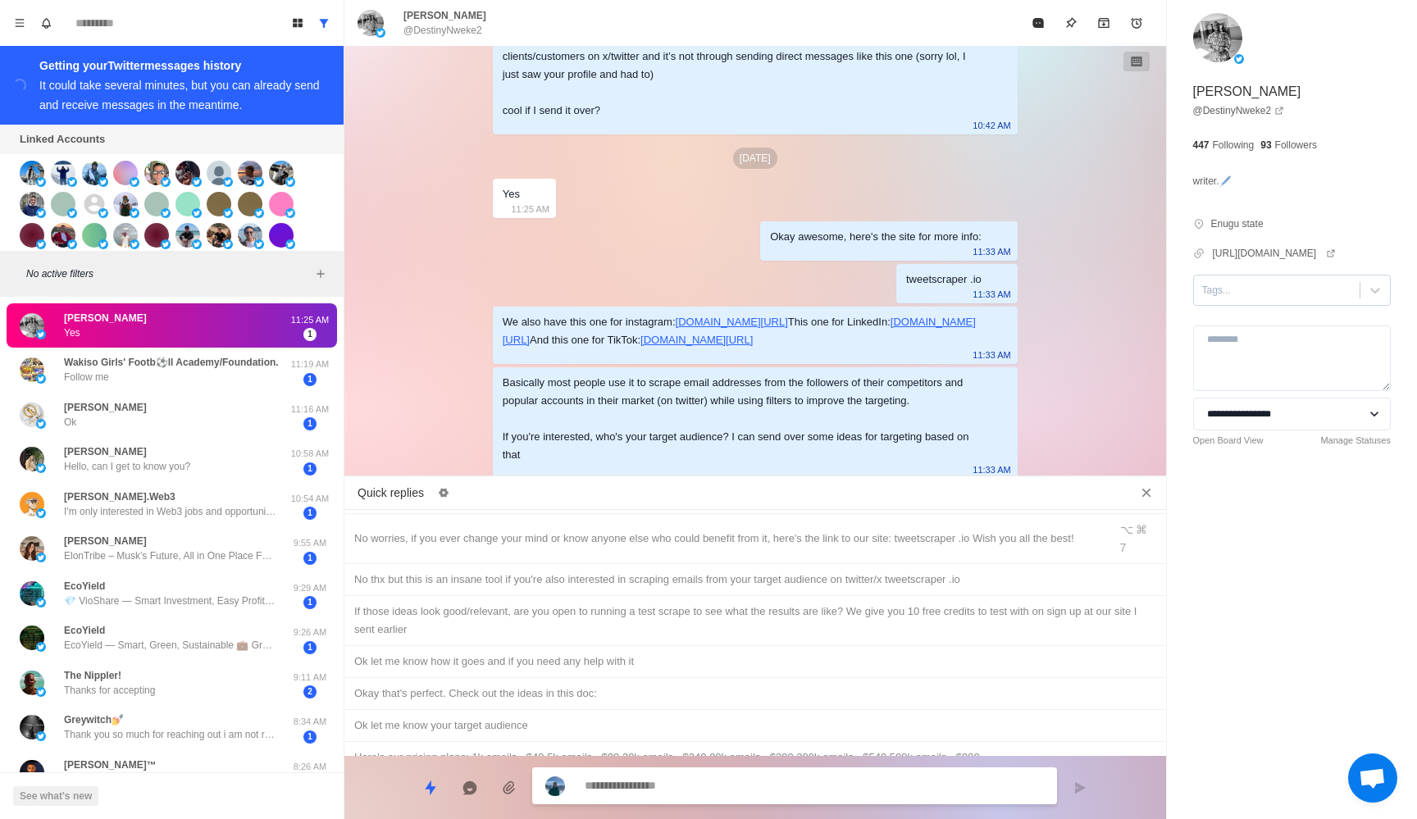
click at [1262, 287] on div at bounding box center [1277, 290] width 150 height 18
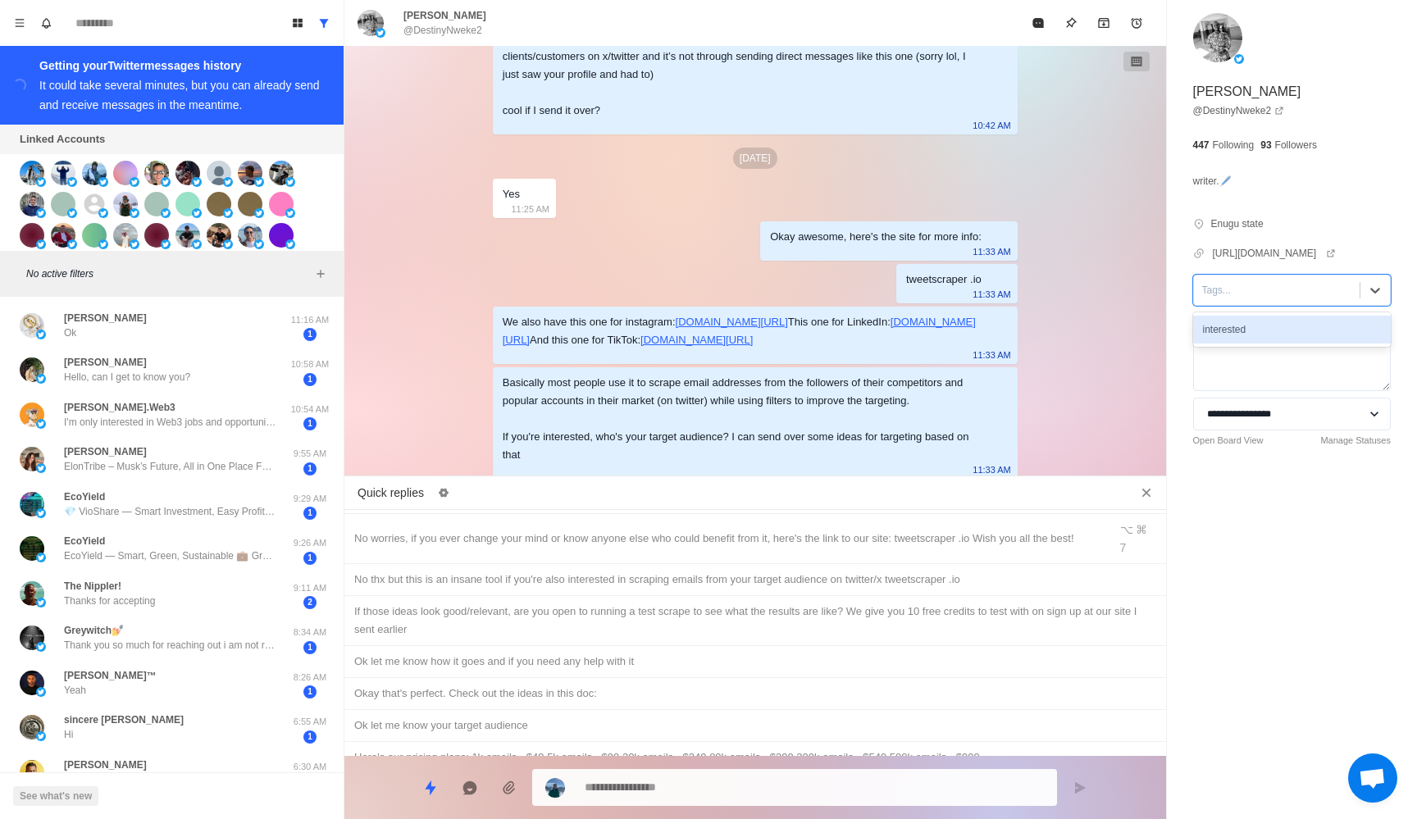
click at [1252, 331] on div "interested" at bounding box center [1292, 330] width 198 height 28
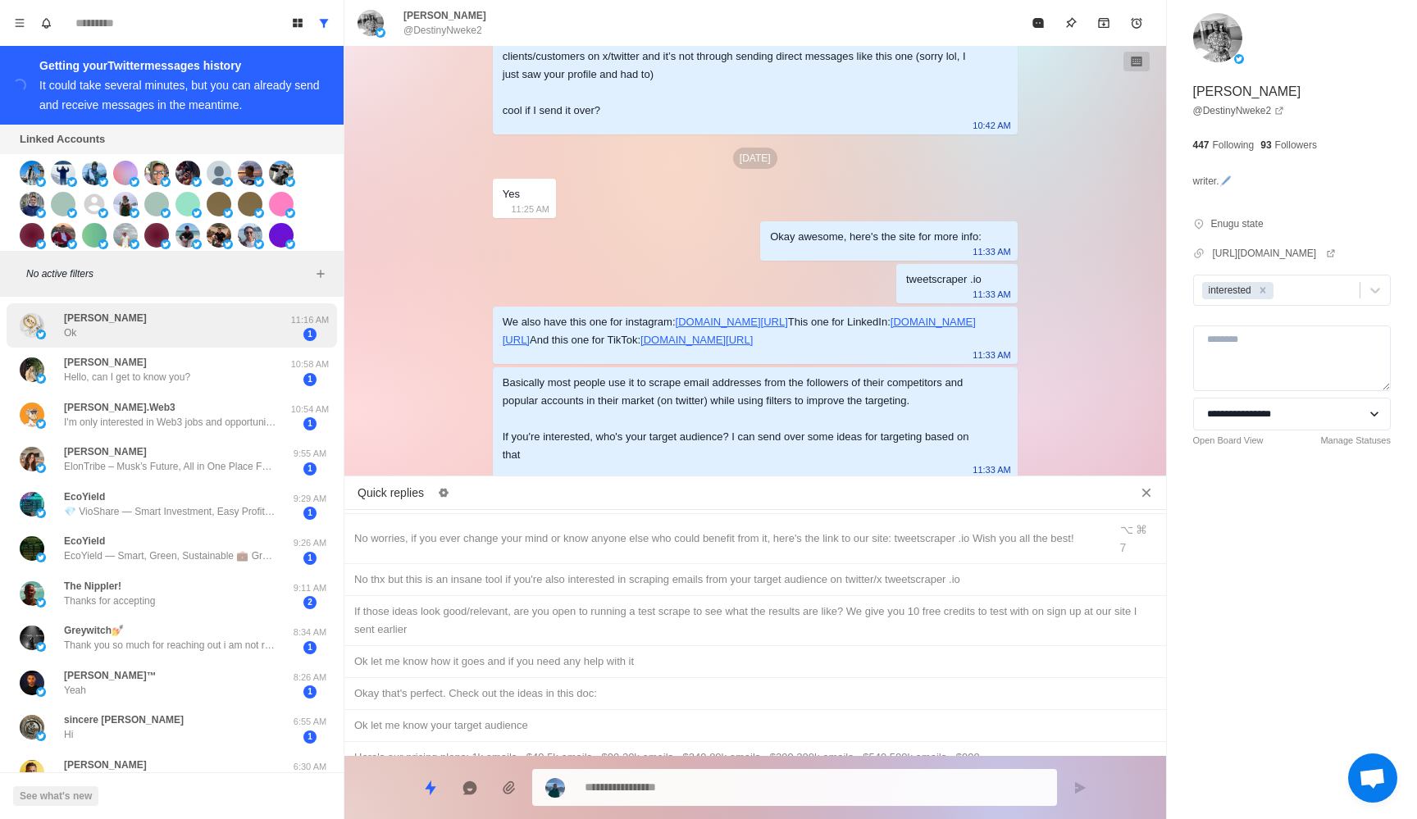
click at [193, 327] on div "[PERSON_NAME]" at bounding box center [155, 326] width 270 height 32
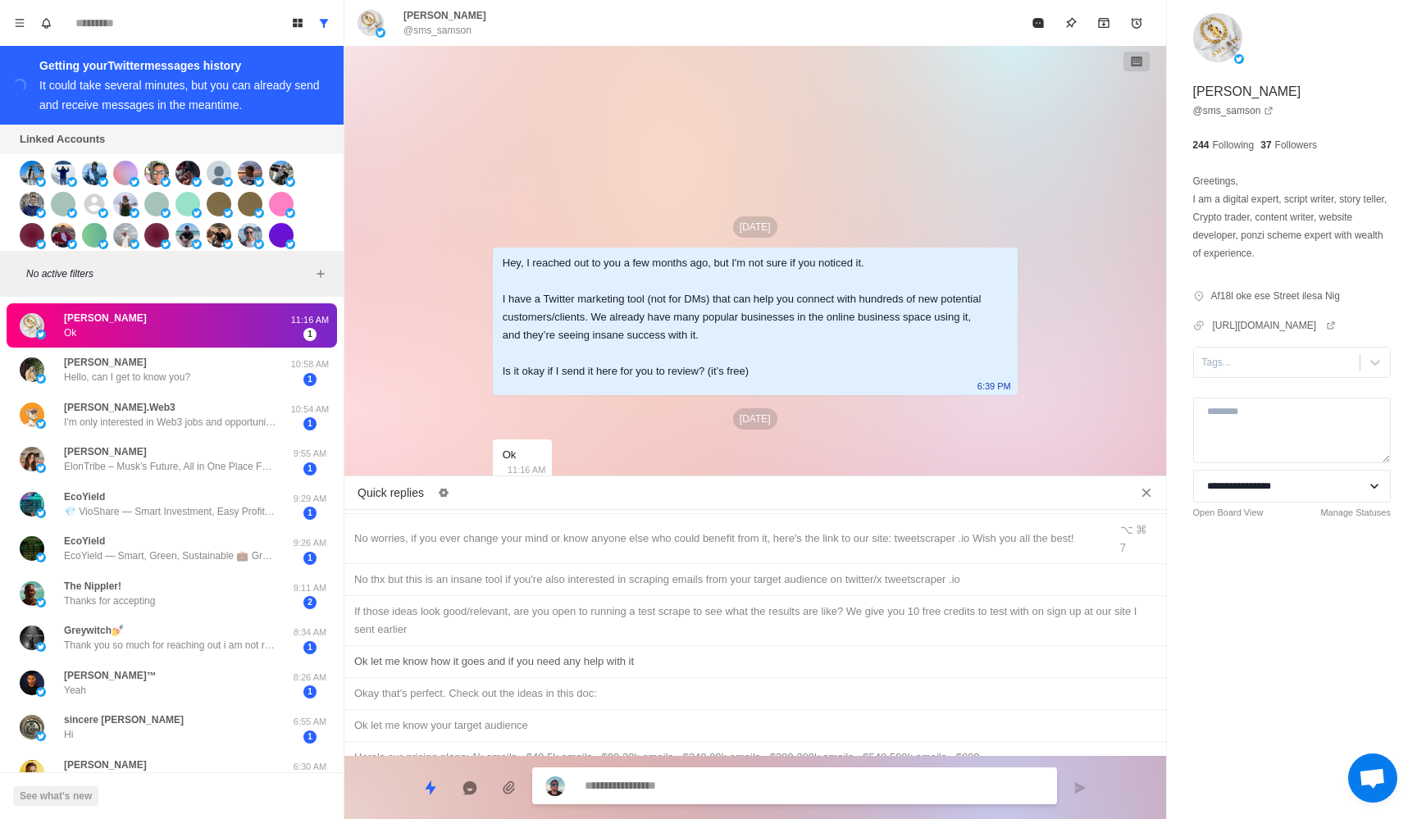
scroll to position [0, 0]
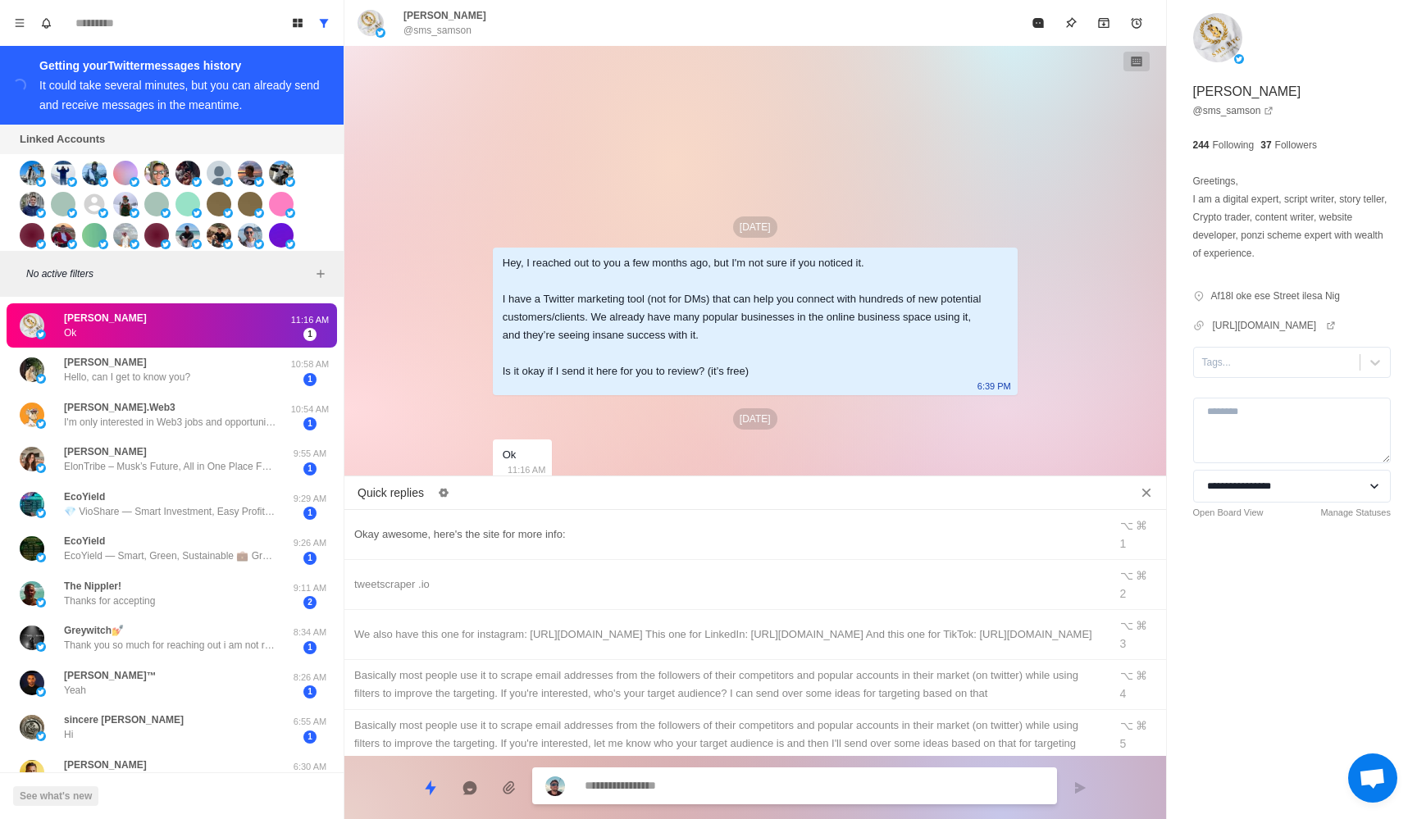
type textarea "*"
click at [609, 537] on div "Okay awesome, here's the site for more info: ⌥ ⌘ 1" at bounding box center [754, 535] width 821 height 50
type textarea "**********"
click at [748, 794] on textarea "**********" at bounding box center [814, 788] width 459 height 24
type textarea "*"
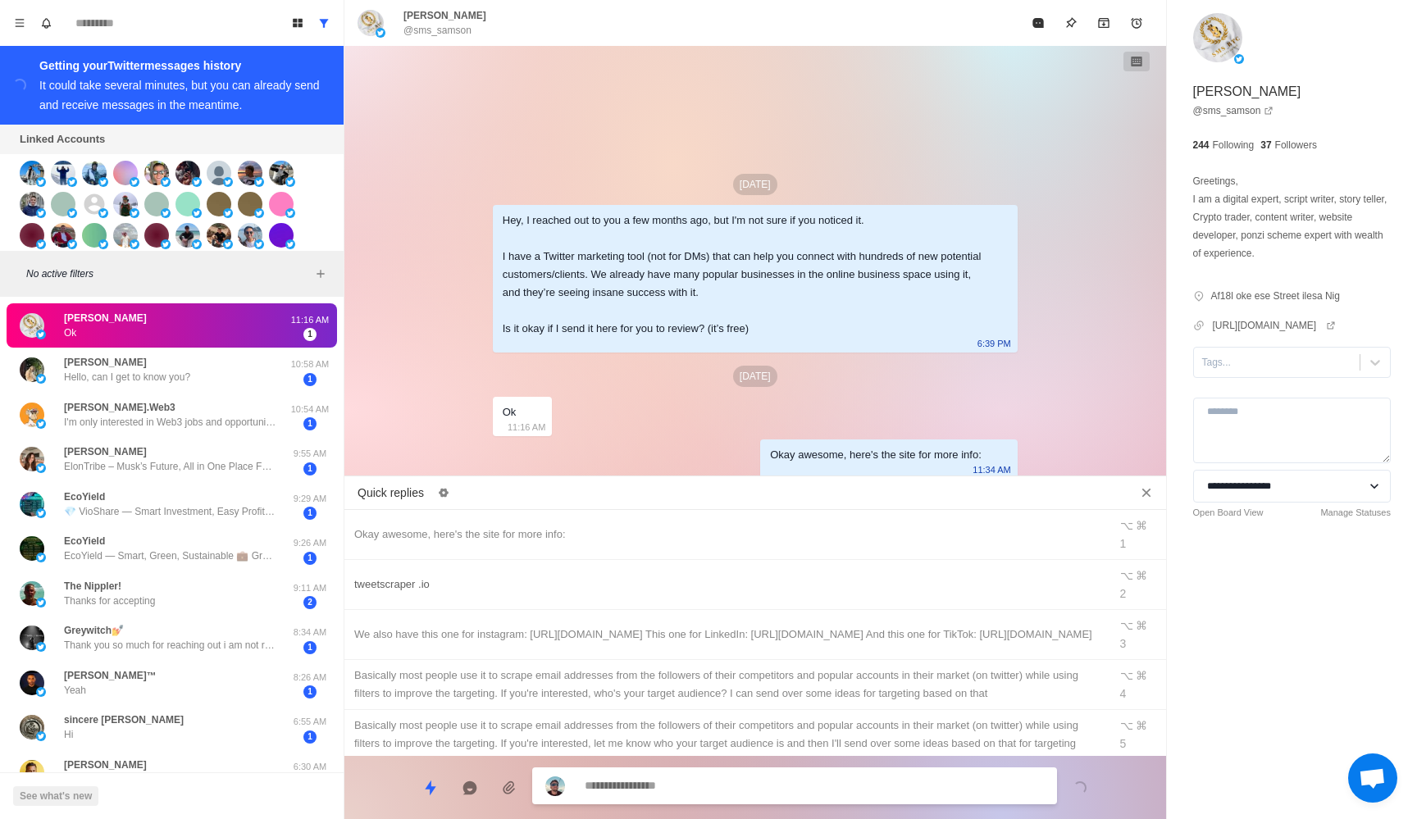
type textarea "*"
click at [530, 576] on div "tweetscraper .io" at bounding box center [726, 585] width 744 height 18
type textarea "**********"
click at [630, 781] on textarea "**********" at bounding box center [814, 788] width 459 height 24
type textarea "*"
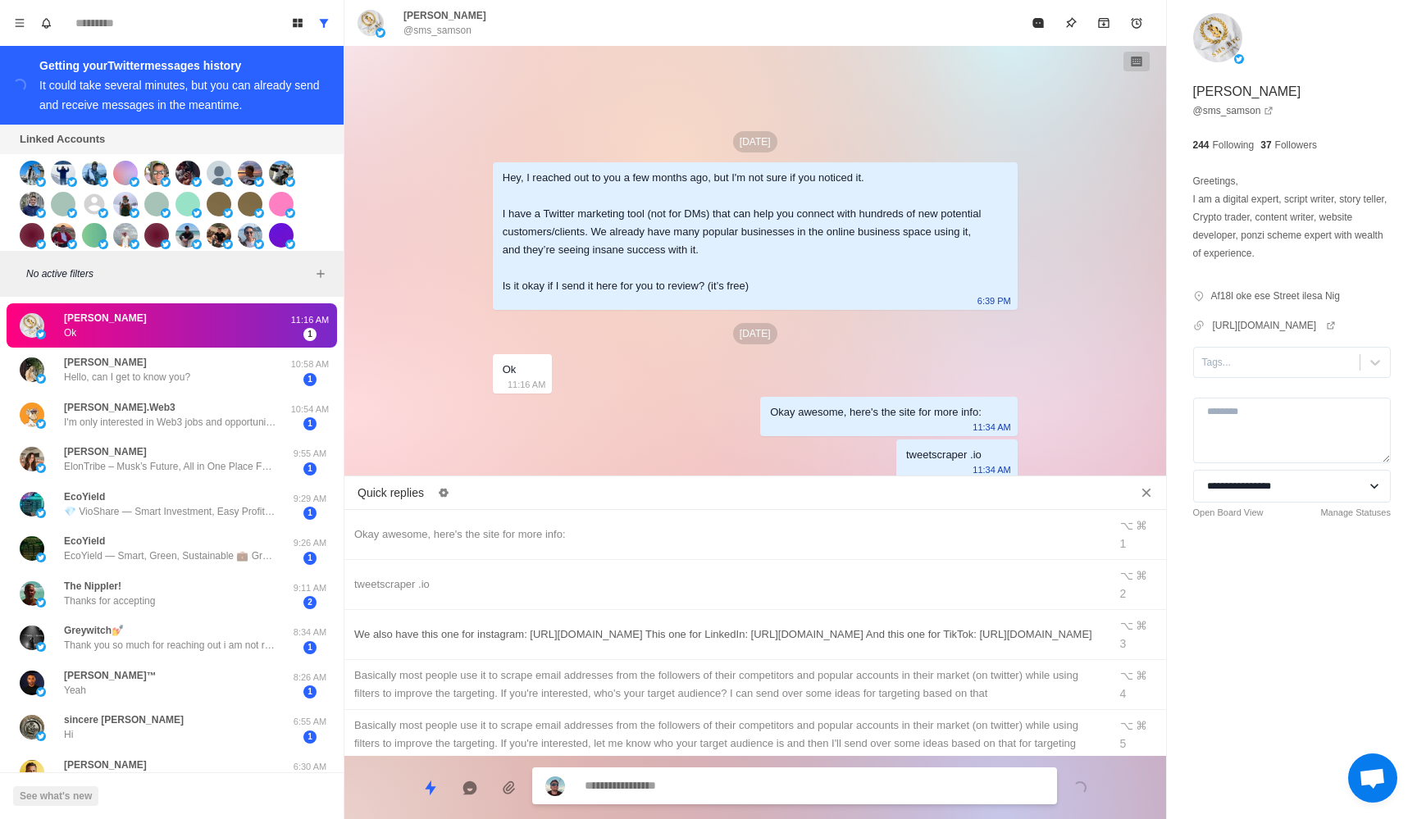
type textarea "*"
click at [642, 626] on div "We also have this one for instagram: [URL][DOMAIN_NAME] This one for LinkedIn: …" at bounding box center [726, 635] width 744 height 18
type textarea "**********"
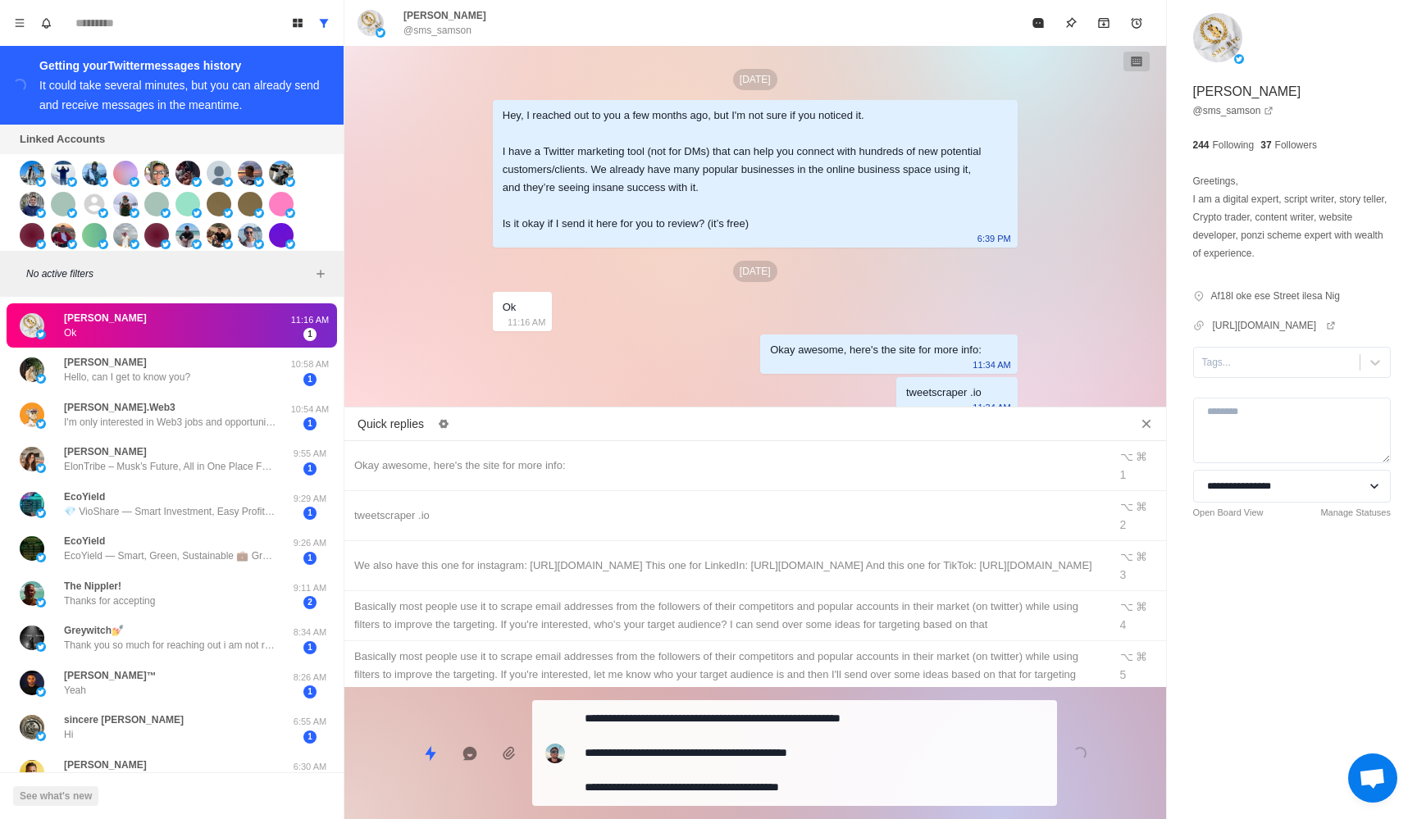
click at [676, 760] on textarea "**********" at bounding box center [814, 753] width 459 height 93
type textarea "*"
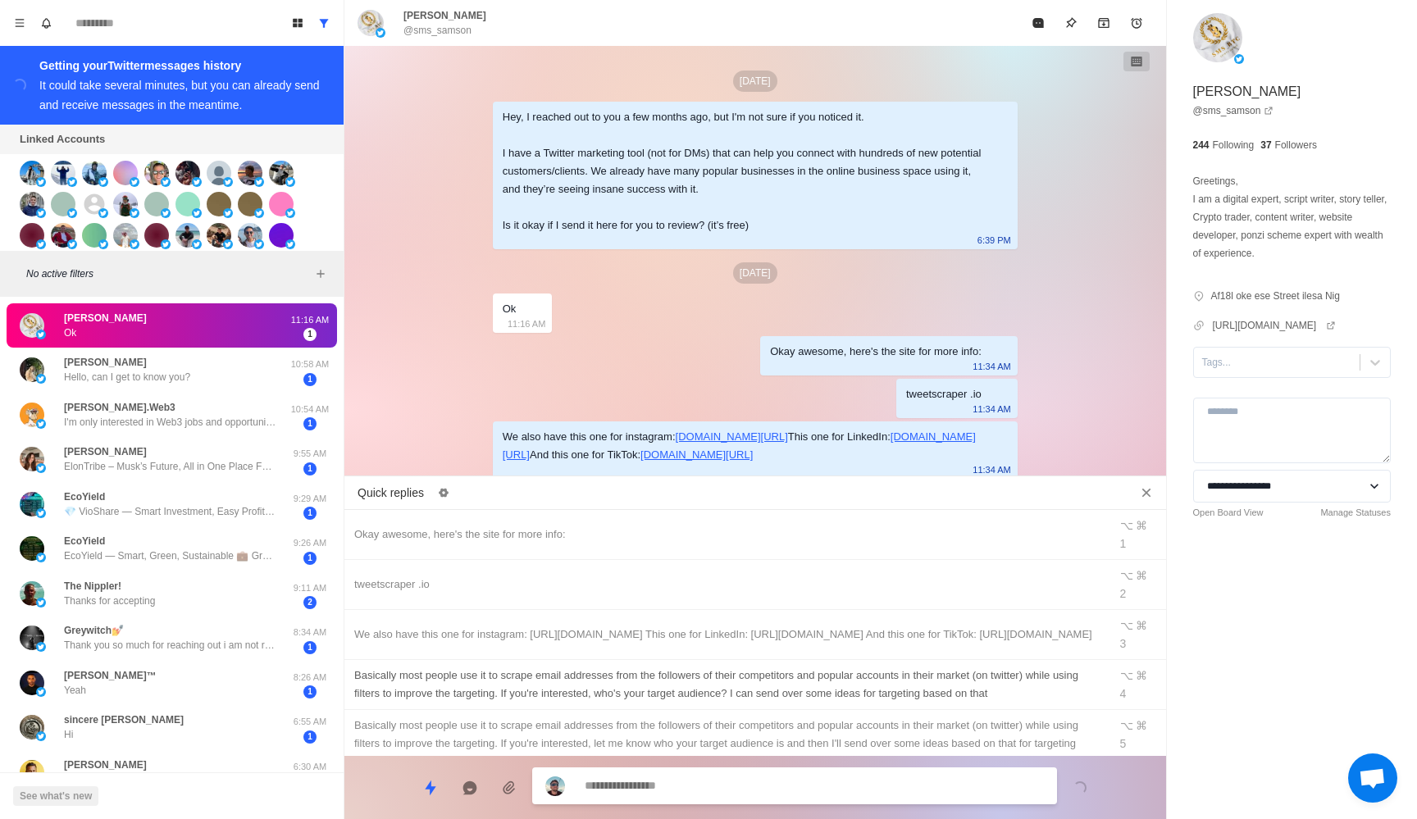
type textarea "*"
click at [659, 667] on div "​​Basically most people use it to scrape email addresses from the followers of …" at bounding box center [726, 685] width 744 height 36
type textarea "**********"
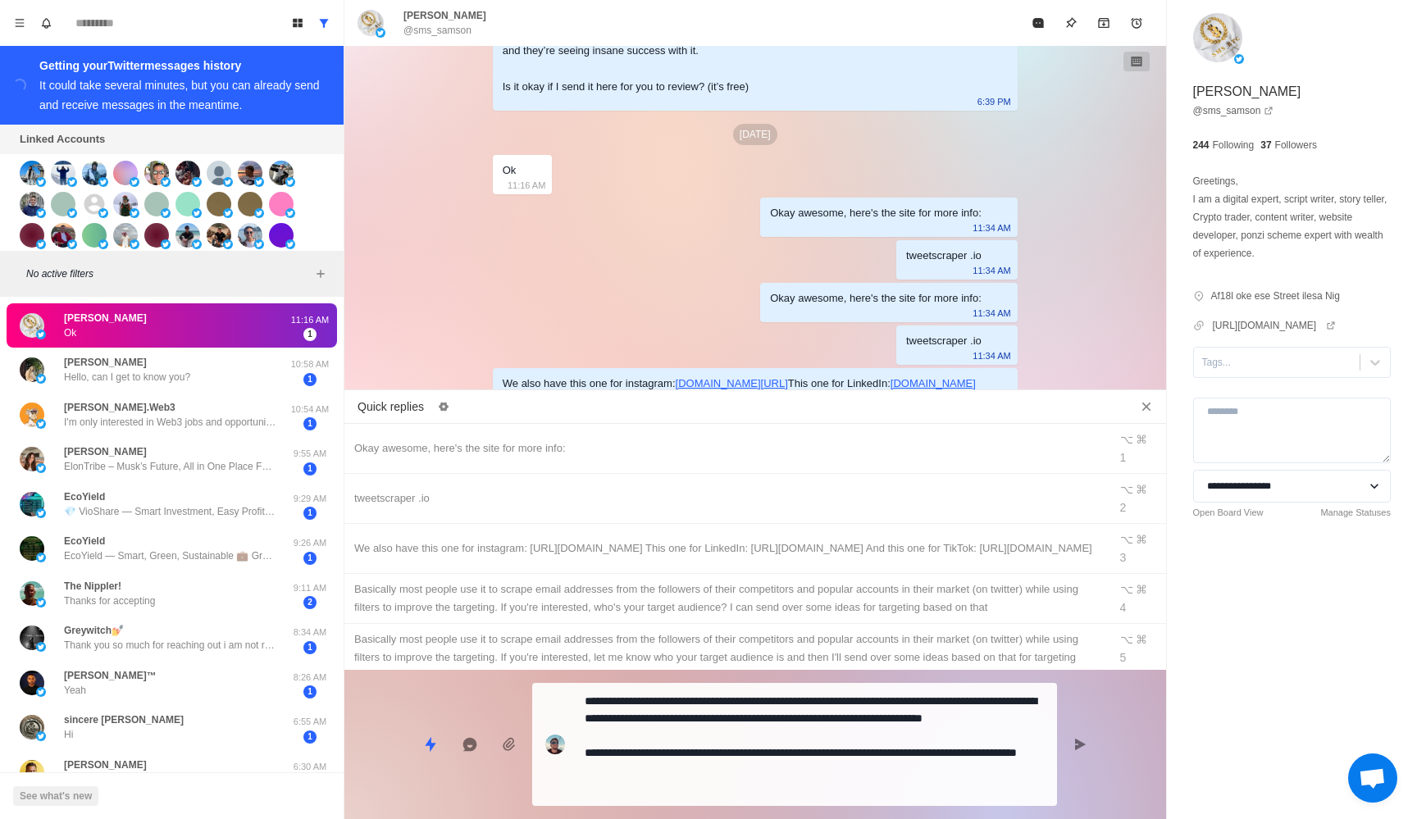
click at [684, 758] on textarea "**********" at bounding box center [814, 744] width 459 height 110
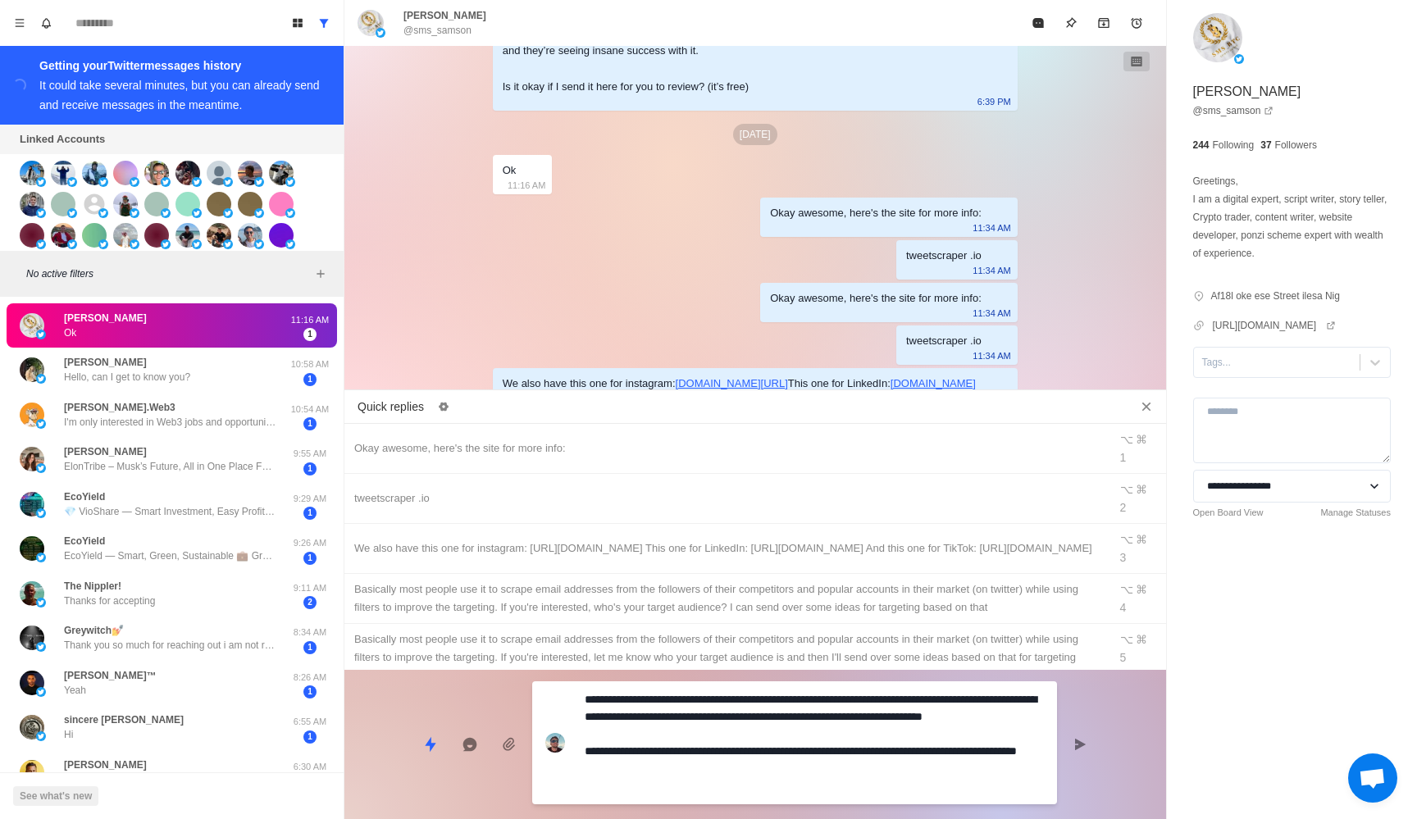
type textarea "*"
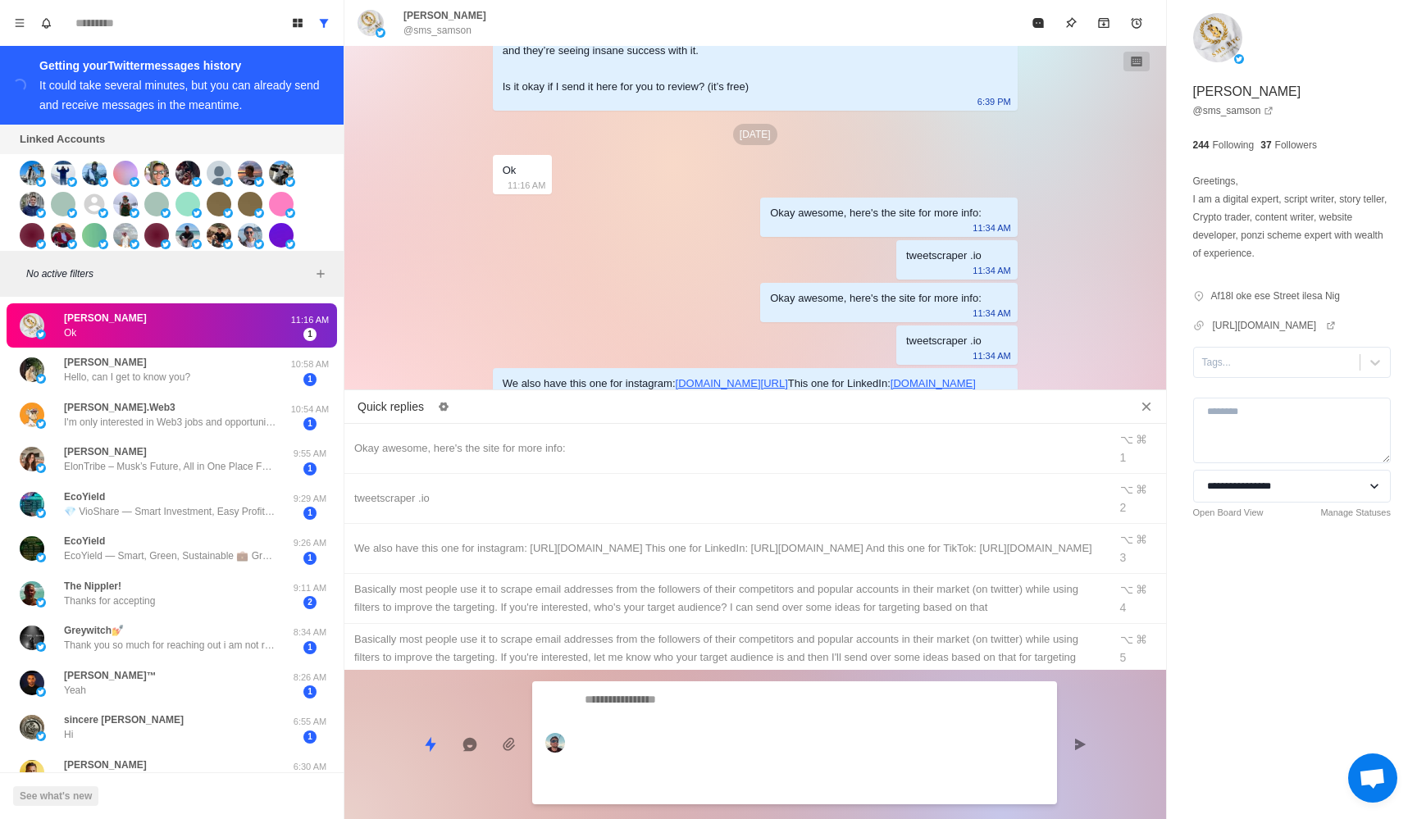
scroll to position [252, 0]
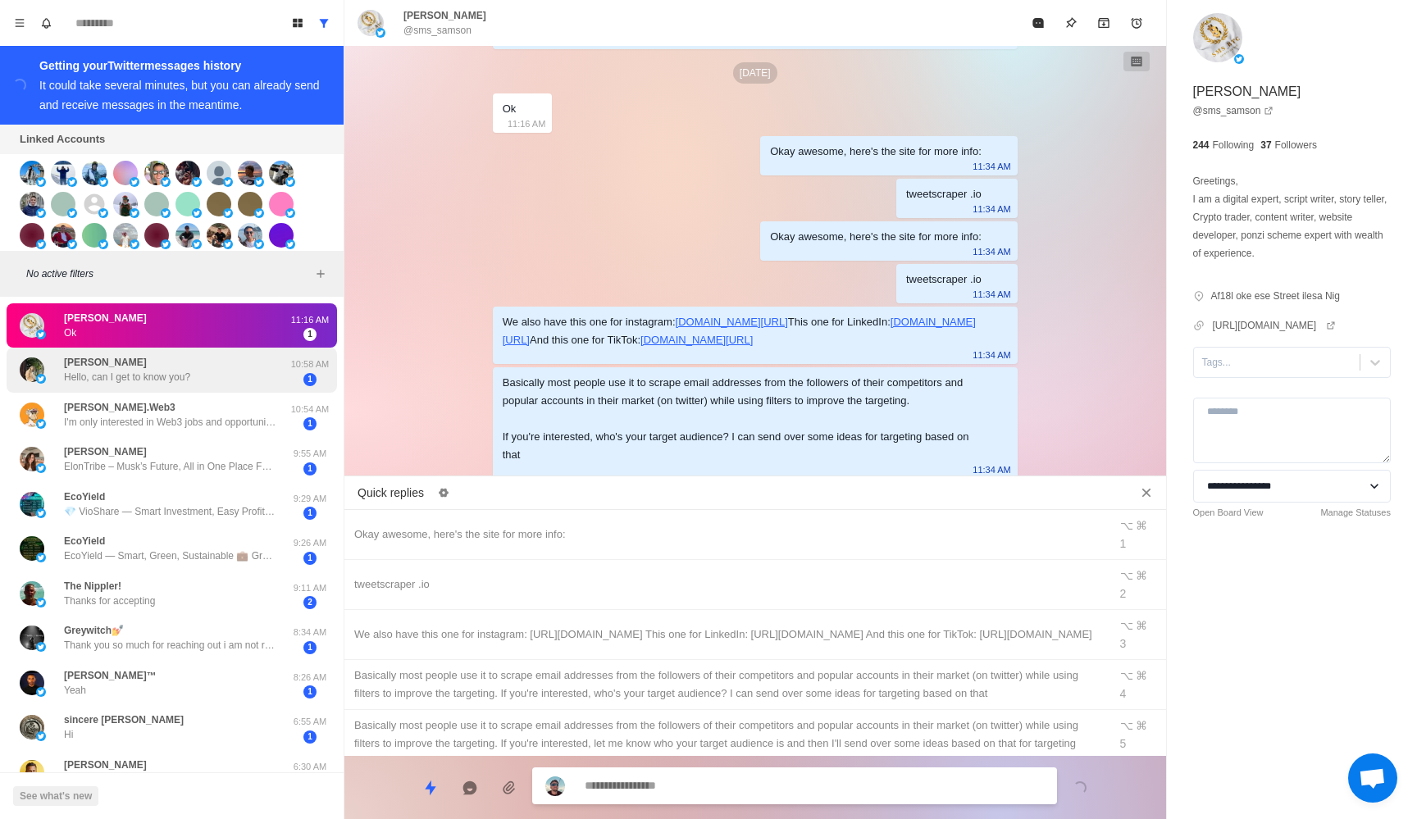
click at [265, 372] on div "[PERSON_NAME] Hello, can I get to know you?" at bounding box center [155, 370] width 270 height 32
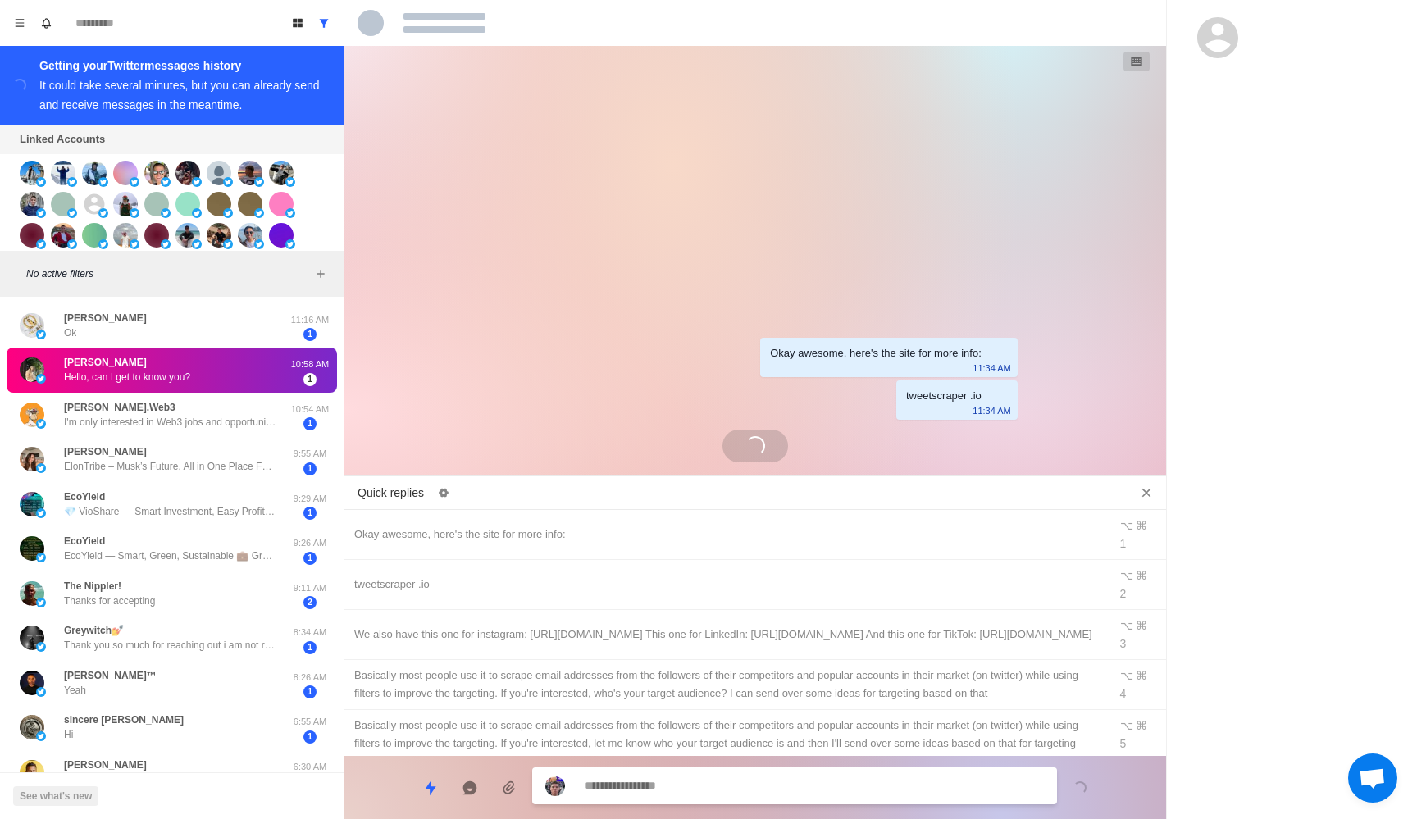
scroll to position [0, 0]
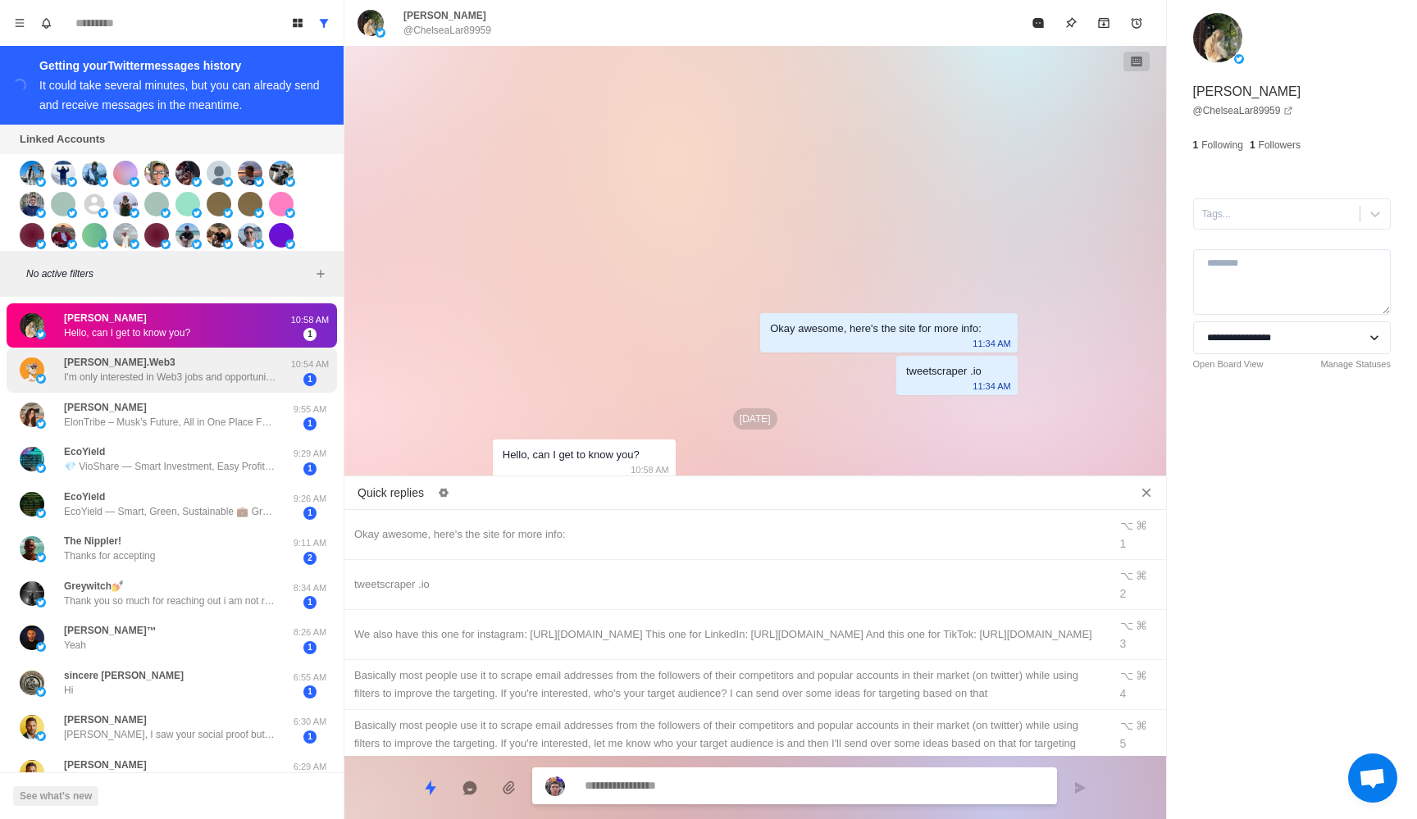
click at [272, 378] on p "I'm only interested in Web3 jobs and opportunities." at bounding box center [170, 377] width 213 height 15
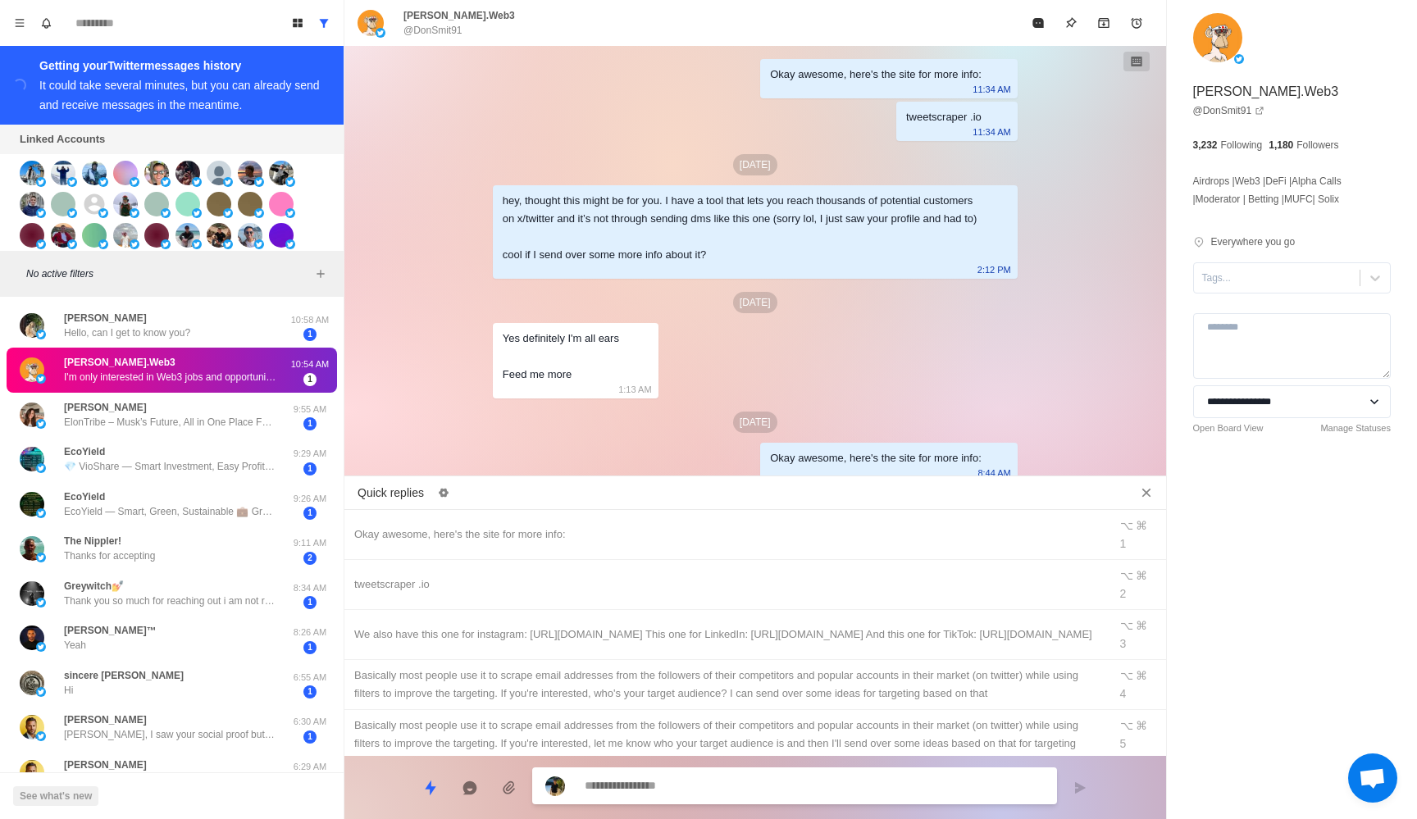
scroll to position [493, 0]
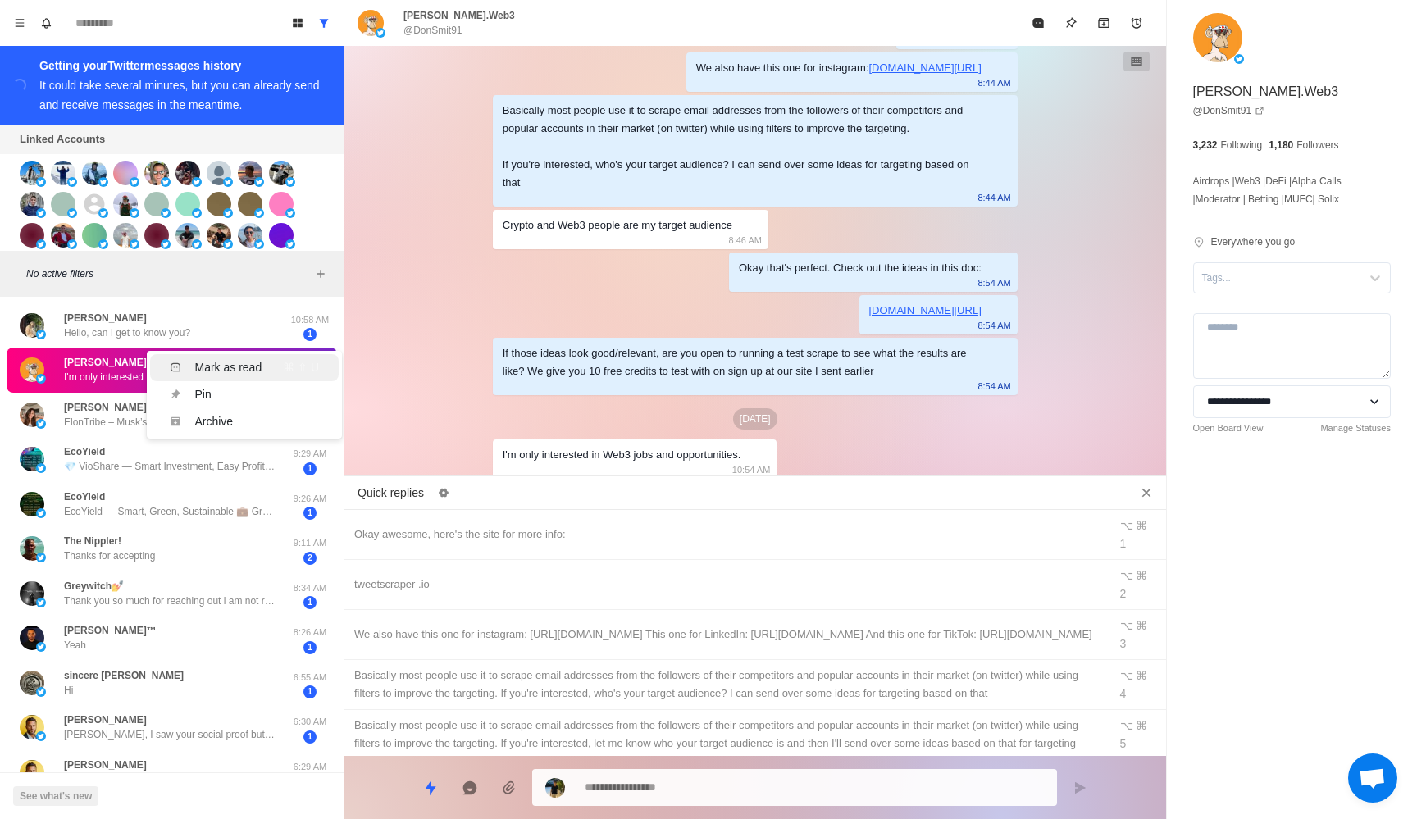
click at [212, 376] on div "Mark as read" at bounding box center [227, 367] width 67 height 17
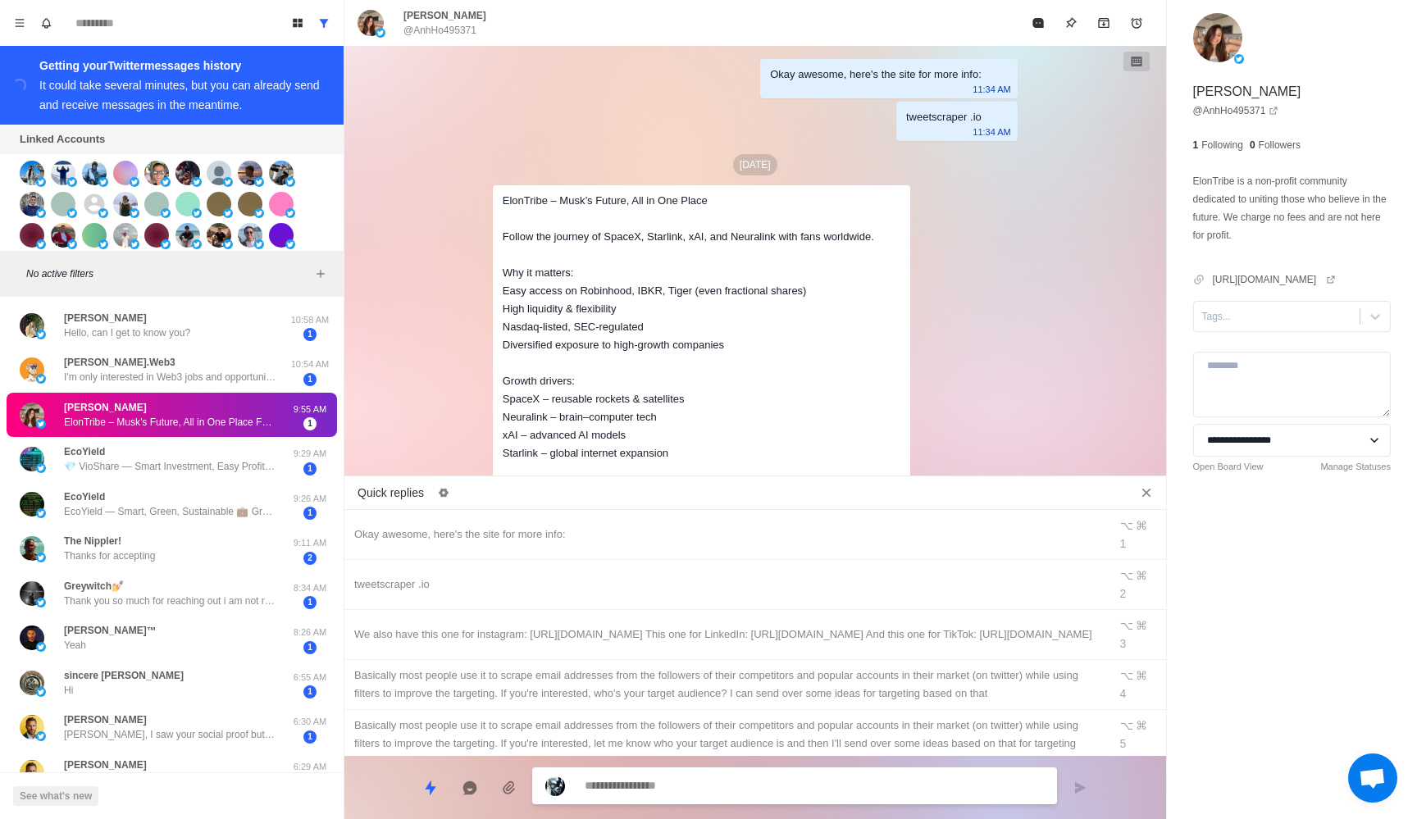
scroll to position [34, 0]
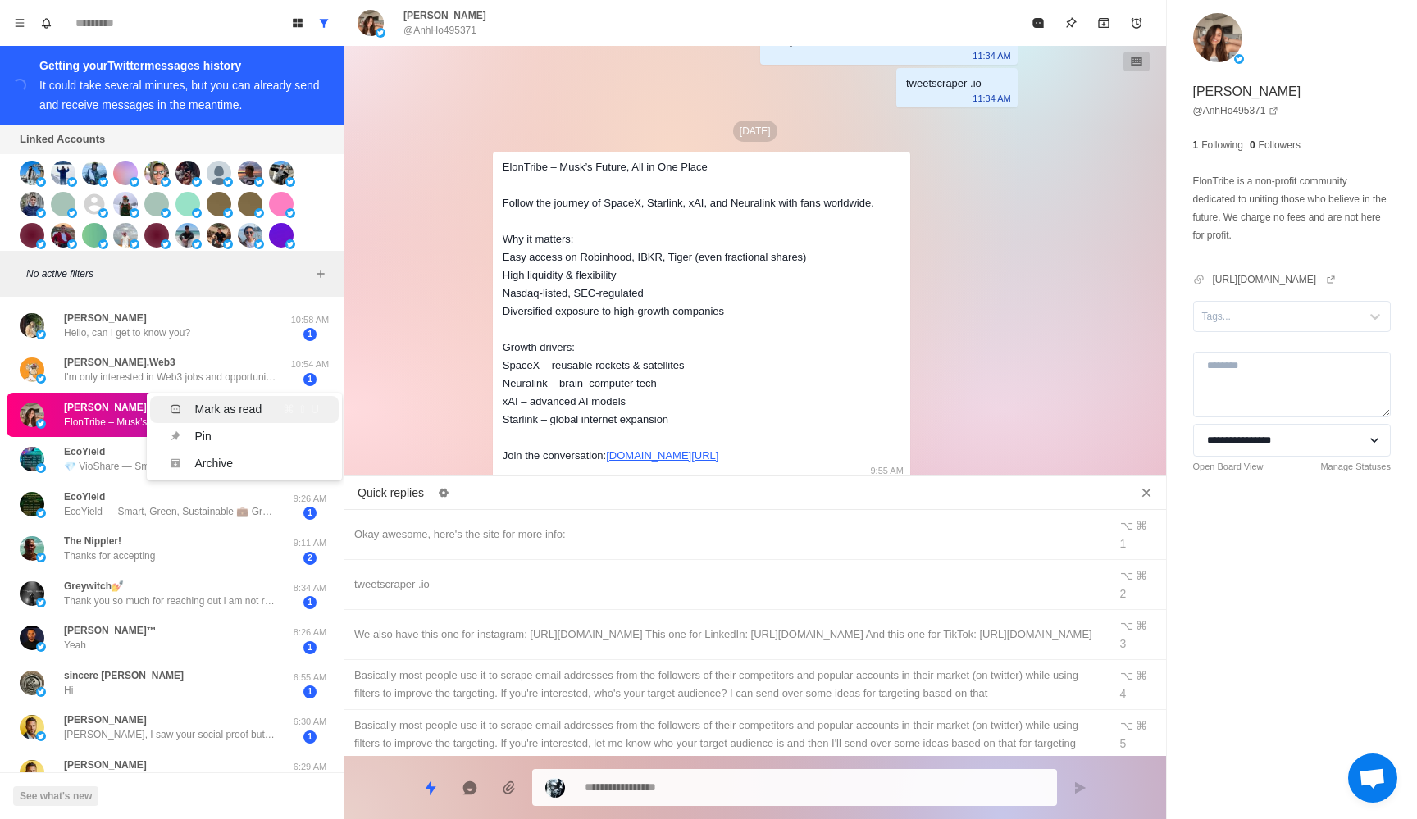
click at [198, 418] on div "Mark as read" at bounding box center [227, 409] width 67 height 17
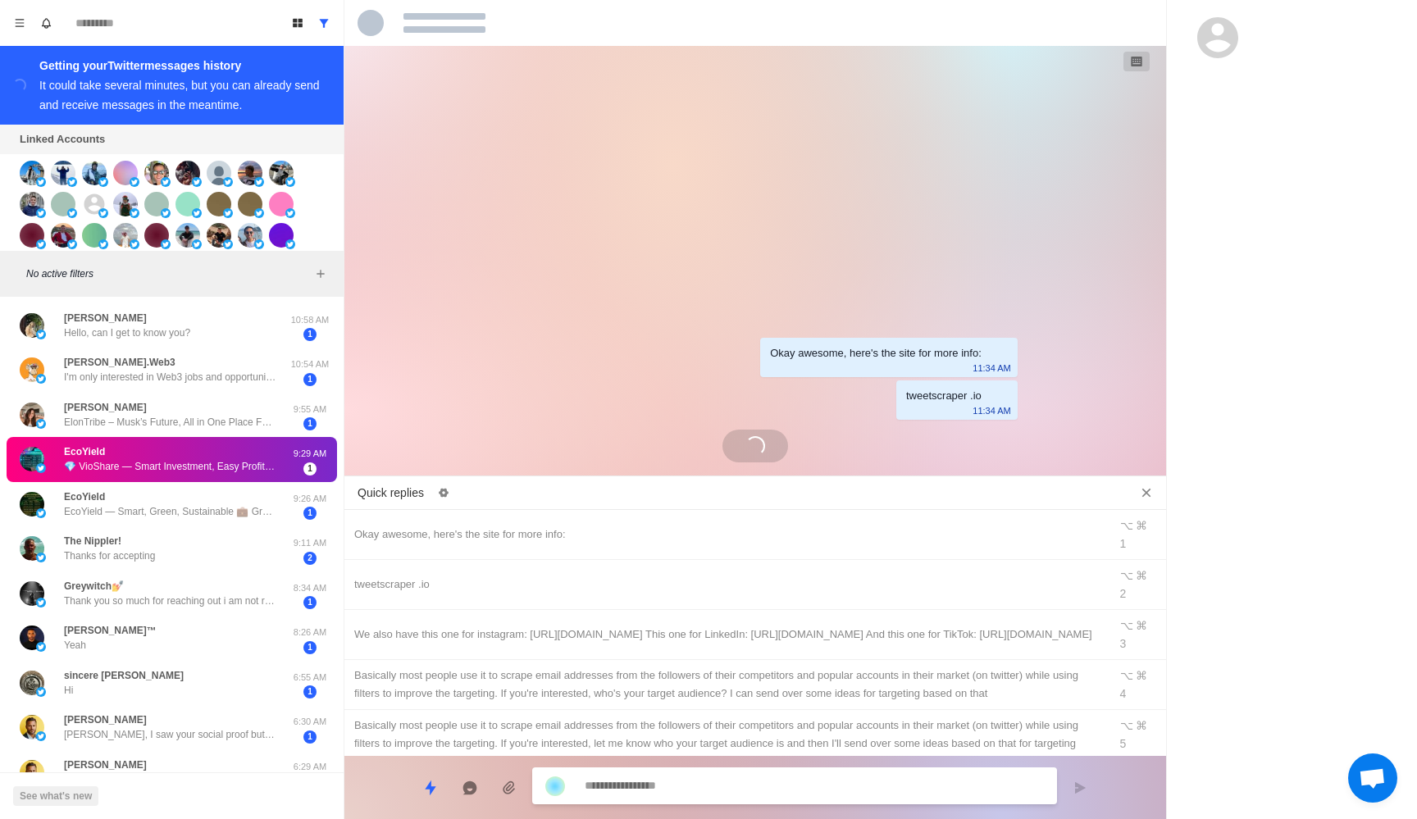
scroll to position [0, 0]
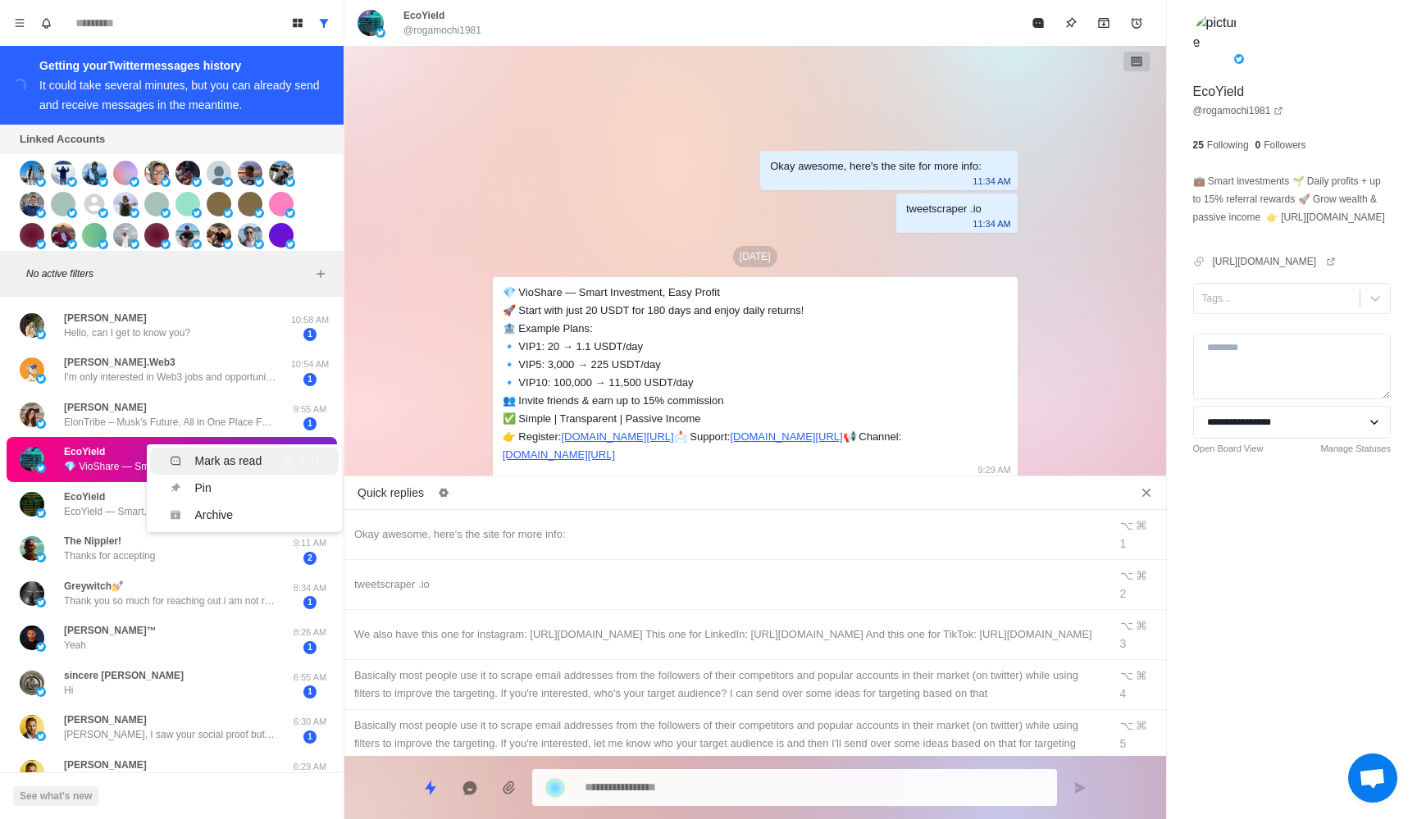
click at [221, 470] on div "Mark as read" at bounding box center [227, 461] width 67 height 17
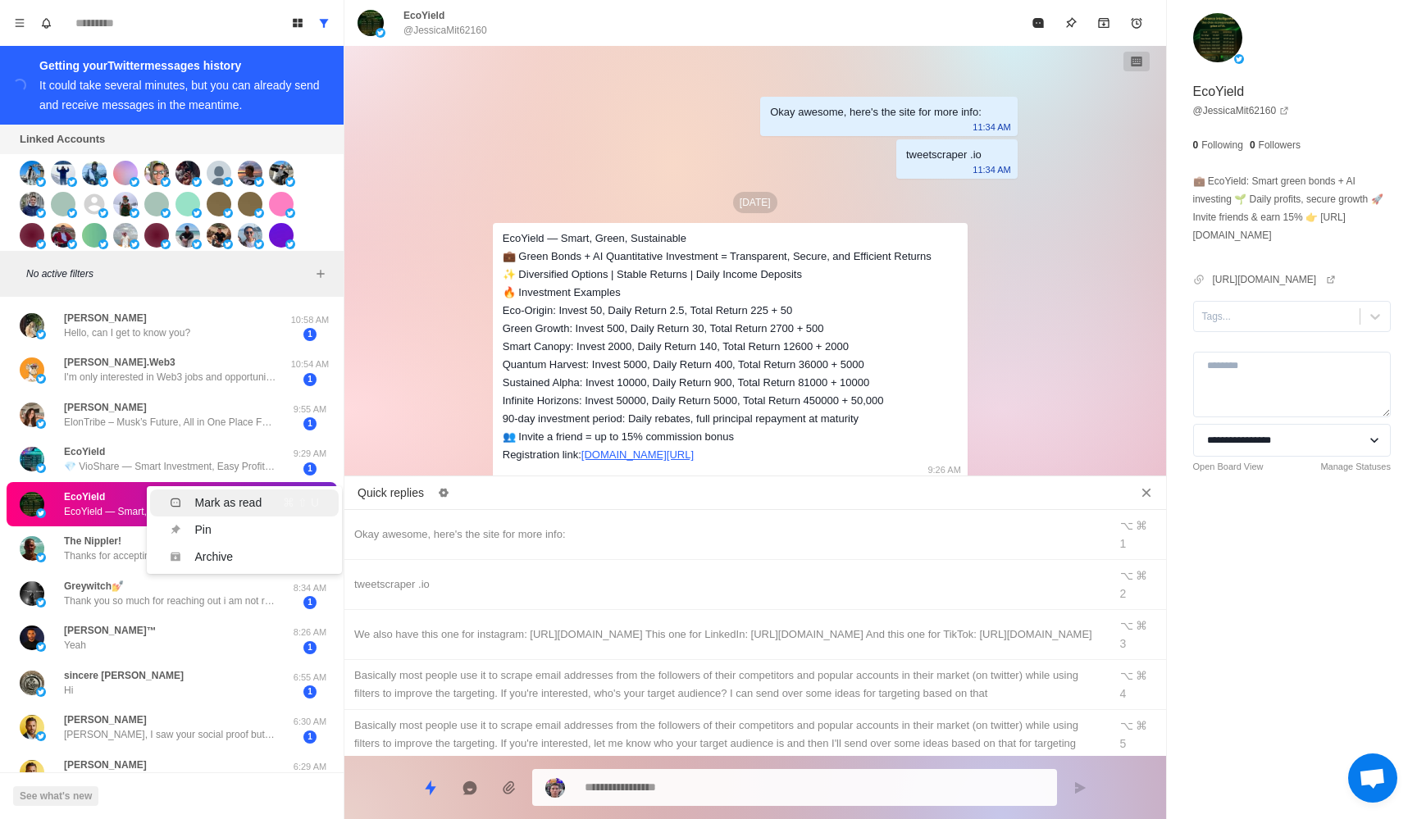
click at [220, 512] on div "Mark as read" at bounding box center [227, 502] width 67 height 17
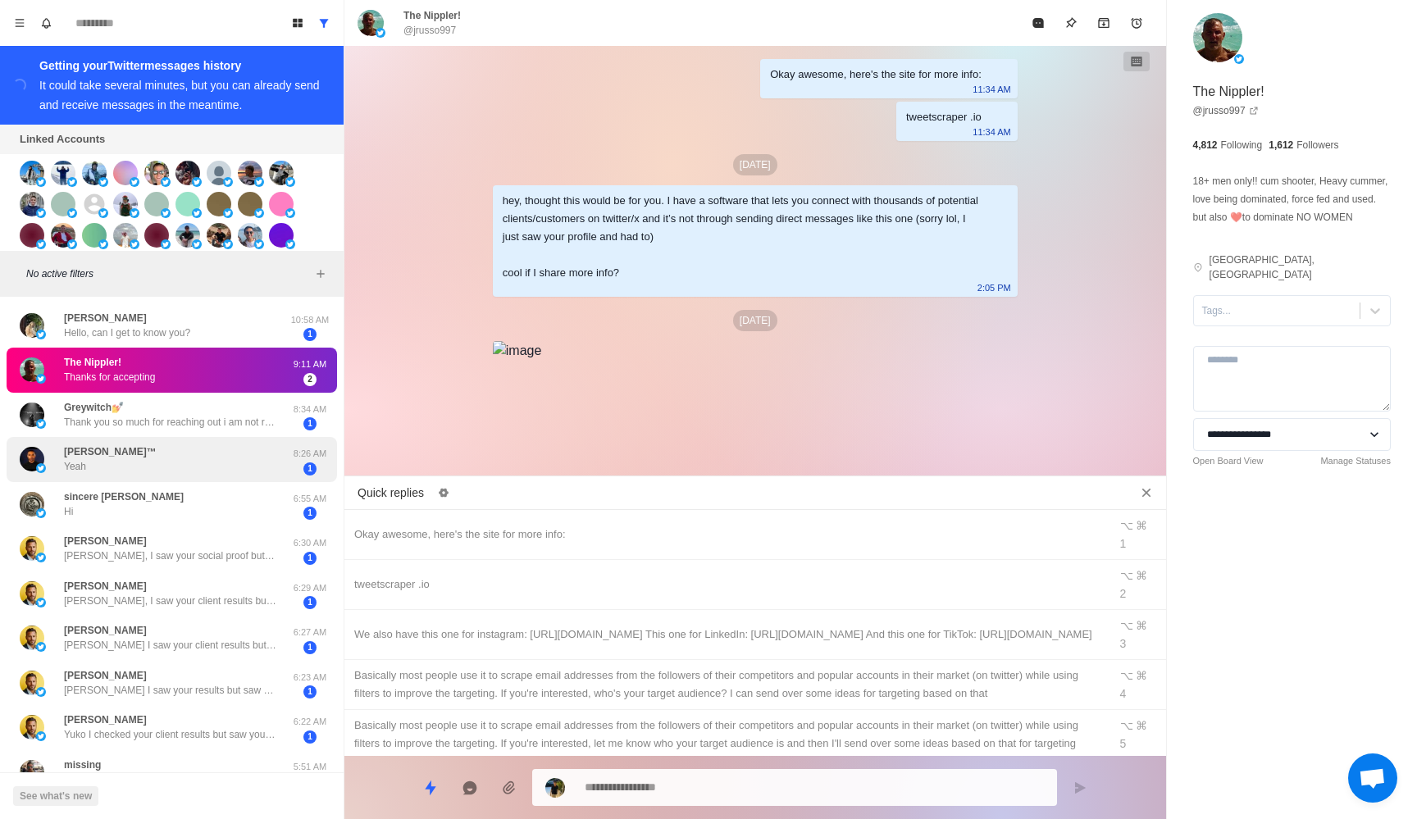
click at [176, 463] on div "[PERSON_NAME]™ Yeah" at bounding box center [155, 460] width 270 height 32
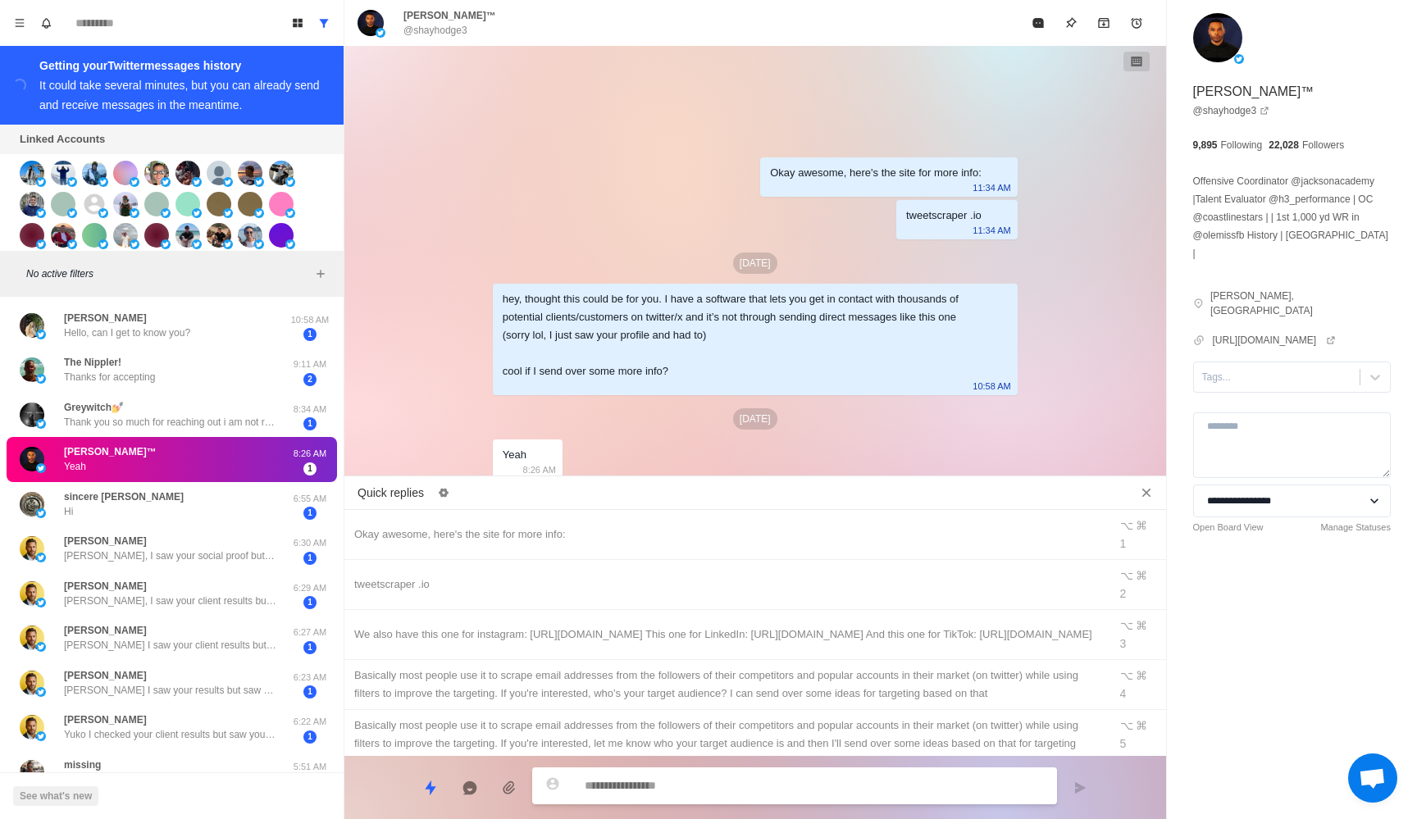
type textarea "*"
